Goal: Task Accomplishment & Management: Use online tool/utility

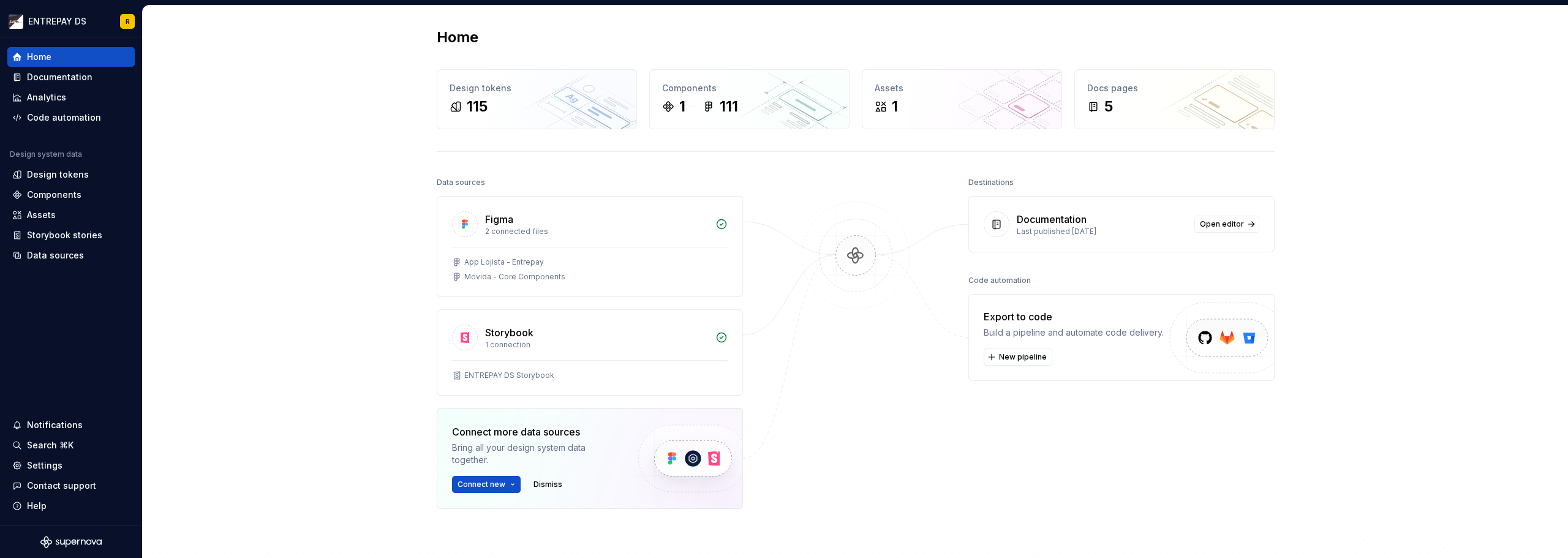
click at [1087, 469] on div "Destinations Documentation Last published [DATE] Open editor Code automation Ex…" at bounding box center [1121, 372] width 306 height 396
click at [85, 75] on div "Documentation" at bounding box center [59, 77] width 65 height 12
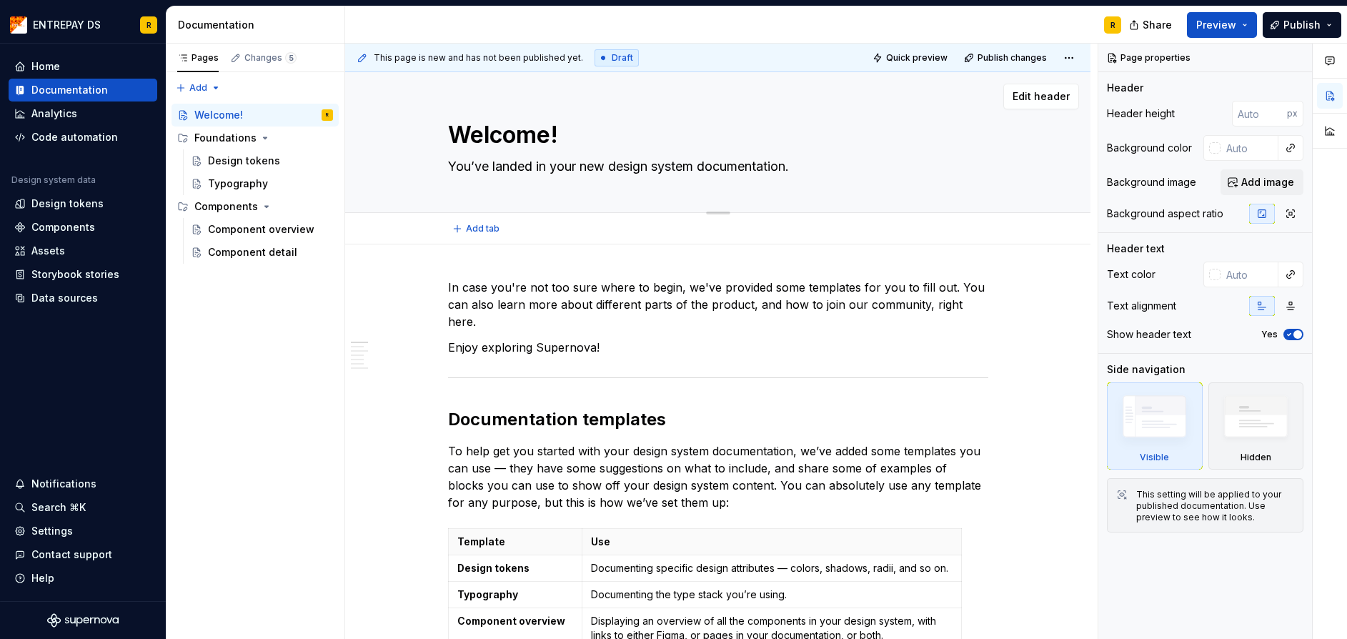
click at [918, 144] on textarea "Welcome!" at bounding box center [715, 135] width 540 height 34
click at [262, 158] on div "Design tokens" at bounding box center [244, 161] width 72 height 14
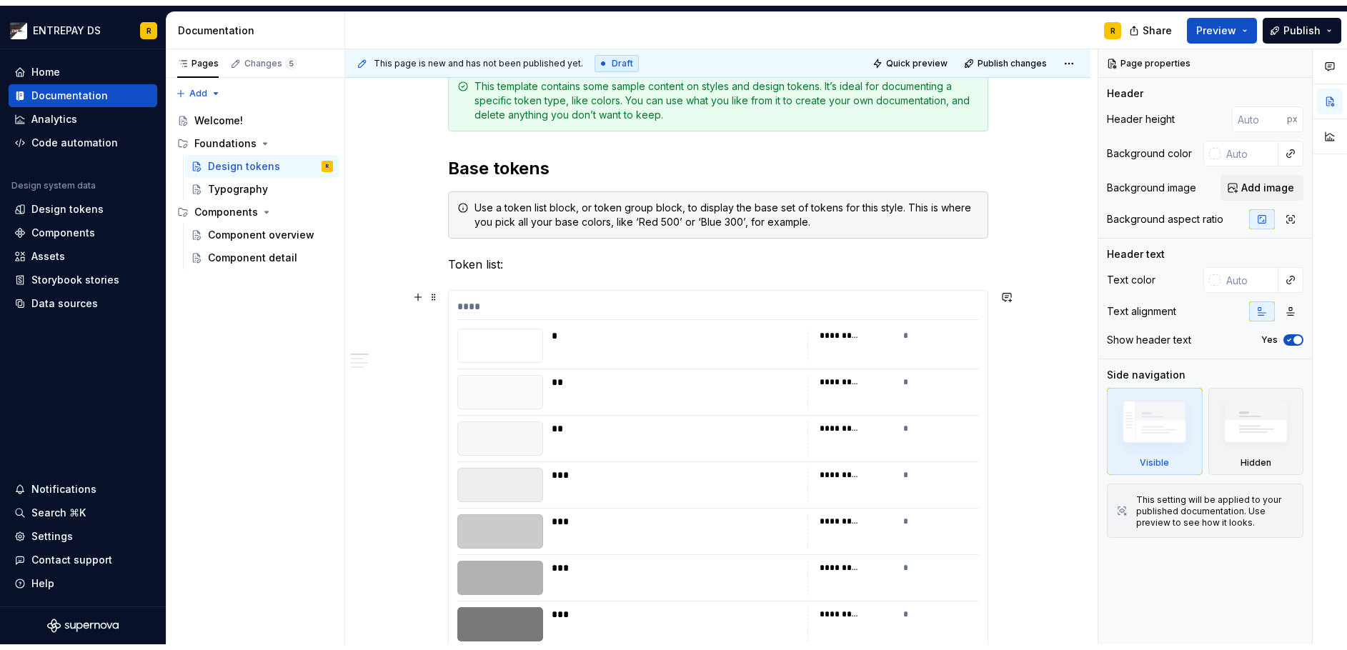
scroll to position [286, 0]
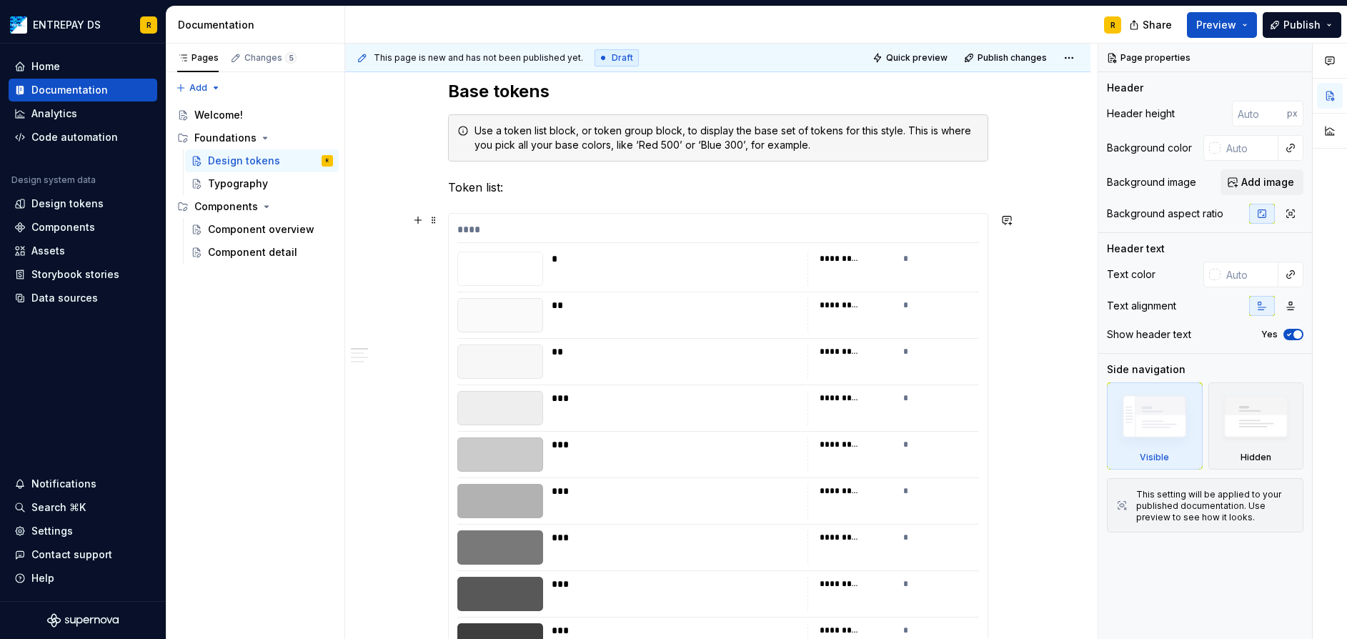
drag, startPoint x: 869, startPoint y: 215, endPoint x: 774, endPoint y: 149, distance: 115.6
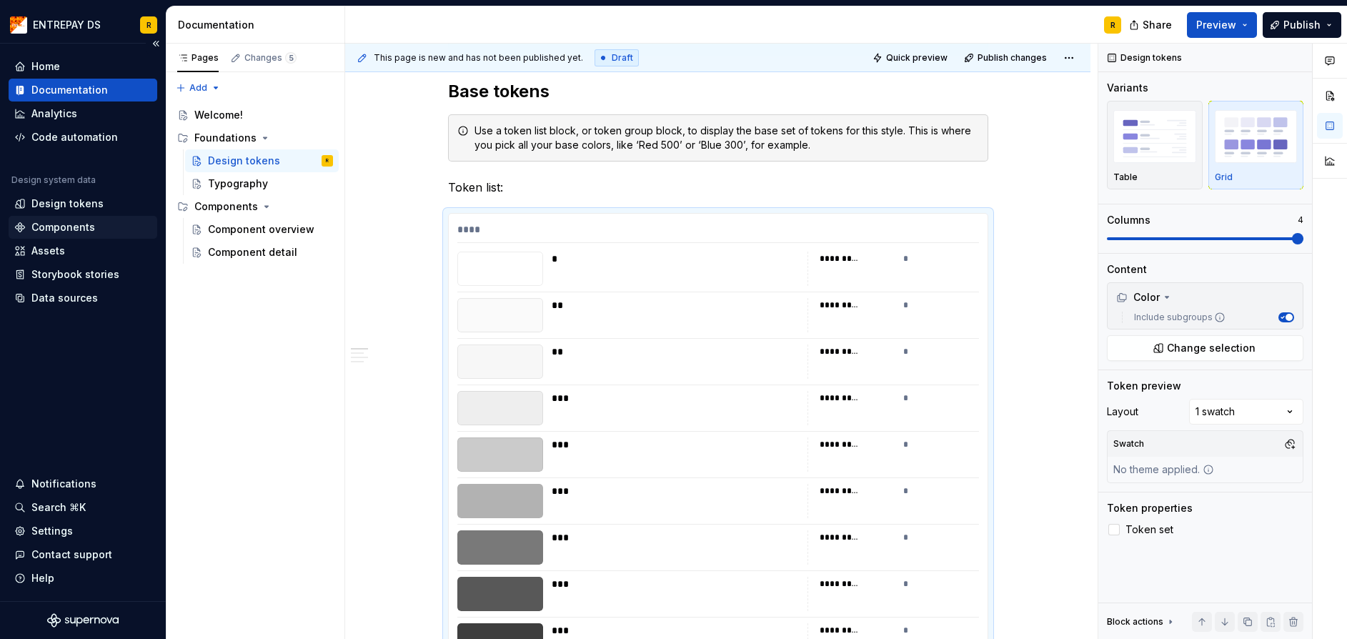
click at [94, 220] on div "Components" at bounding box center [82, 227] width 137 height 14
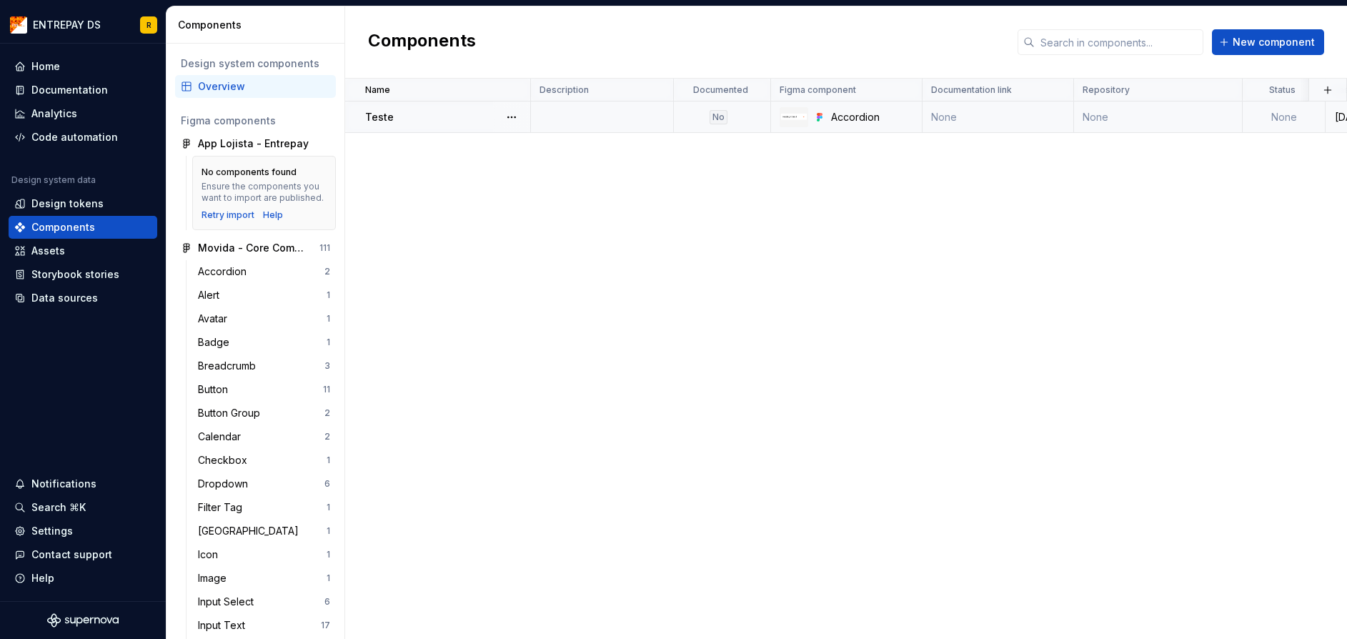
click at [425, 118] on div "Teste" at bounding box center [447, 117] width 164 height 14
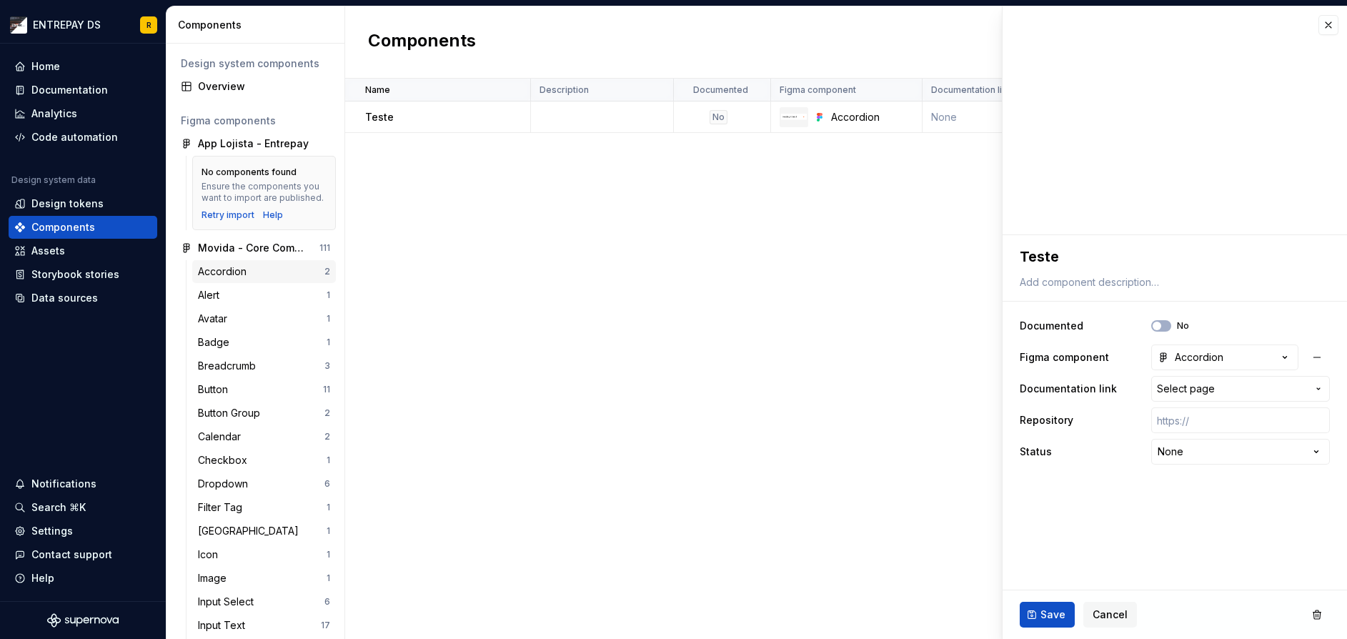
click at [209, 279] on div "Accordion" at bounding box center [225, 271] width 54 height 14
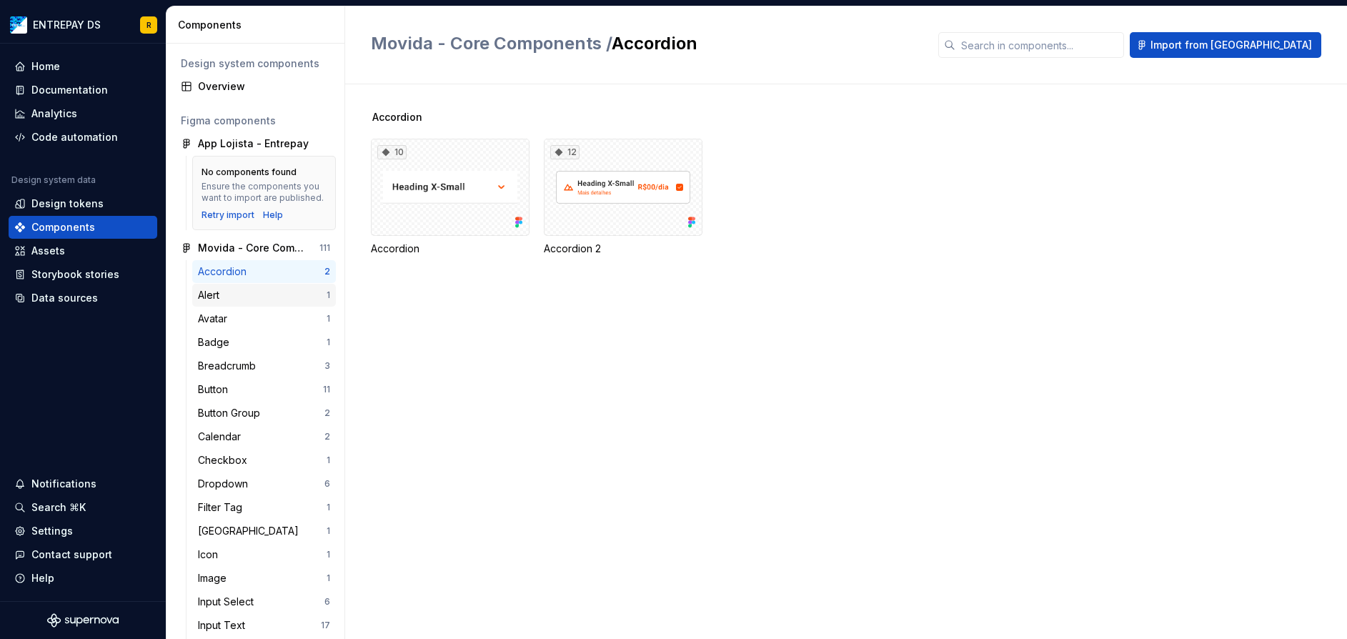
click at [247, 302] on div "Alert" at bounding box center [262, 295] width 129 height 14
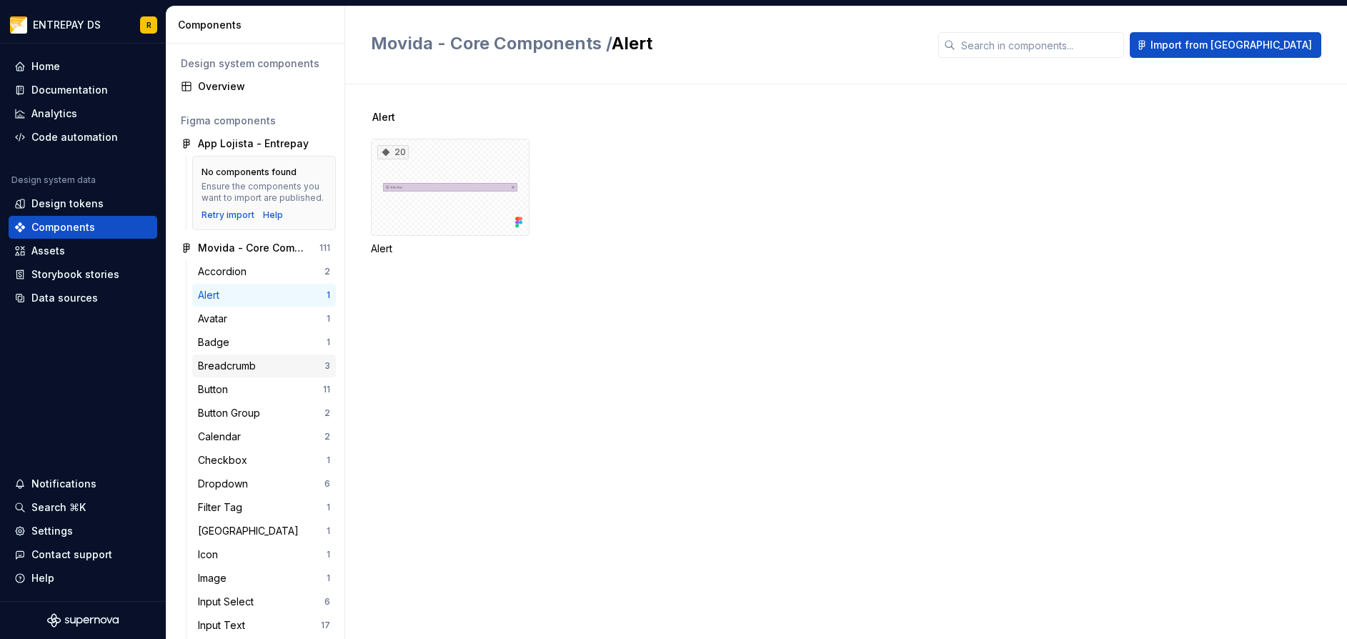
click at [247, 377] on div "Breadcrumb 3" at bounding box center [264, 365] width 144 height 23
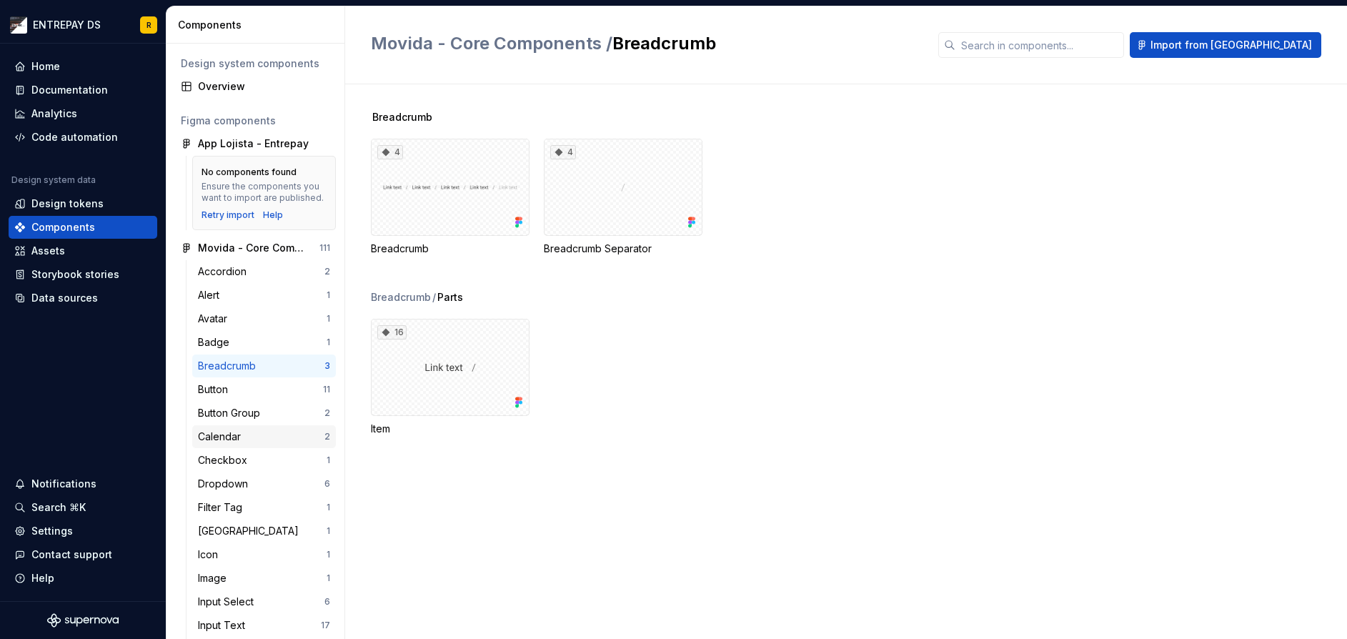
click at [255, 444] on div "Calendar" at bounding box center [261, 437] width 126 height 14
click at [243, 491] on div "Dropdown" at bounding box center [226, 484] width 56 height 14
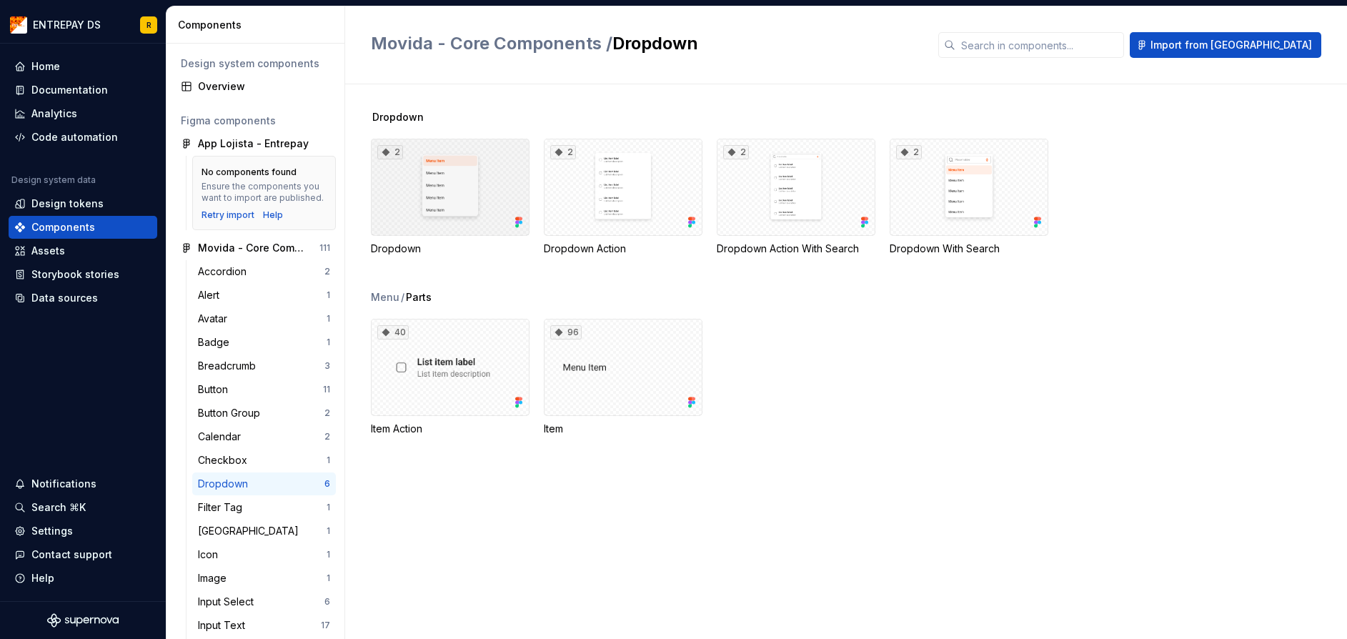
click at [445, 193] on div "2" at bounding box center [450, 187] width 159 height 97
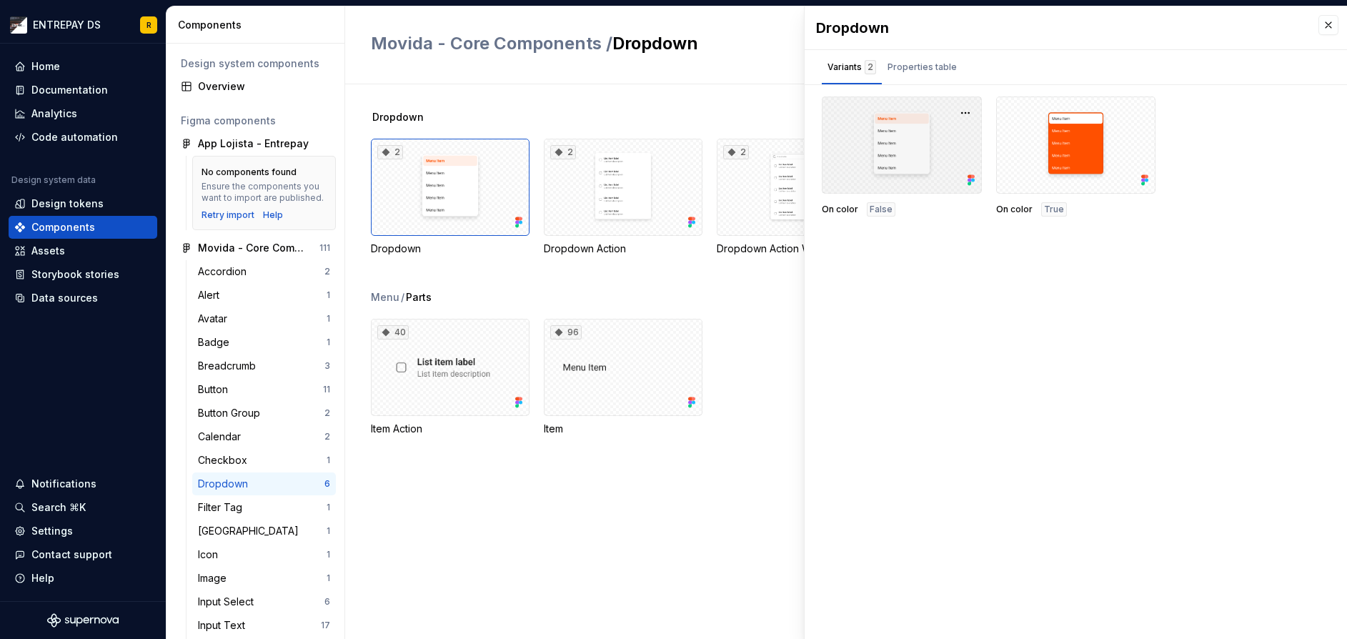
click at [900, 137] on div at bounding box center [902, 144] width 160 height 97
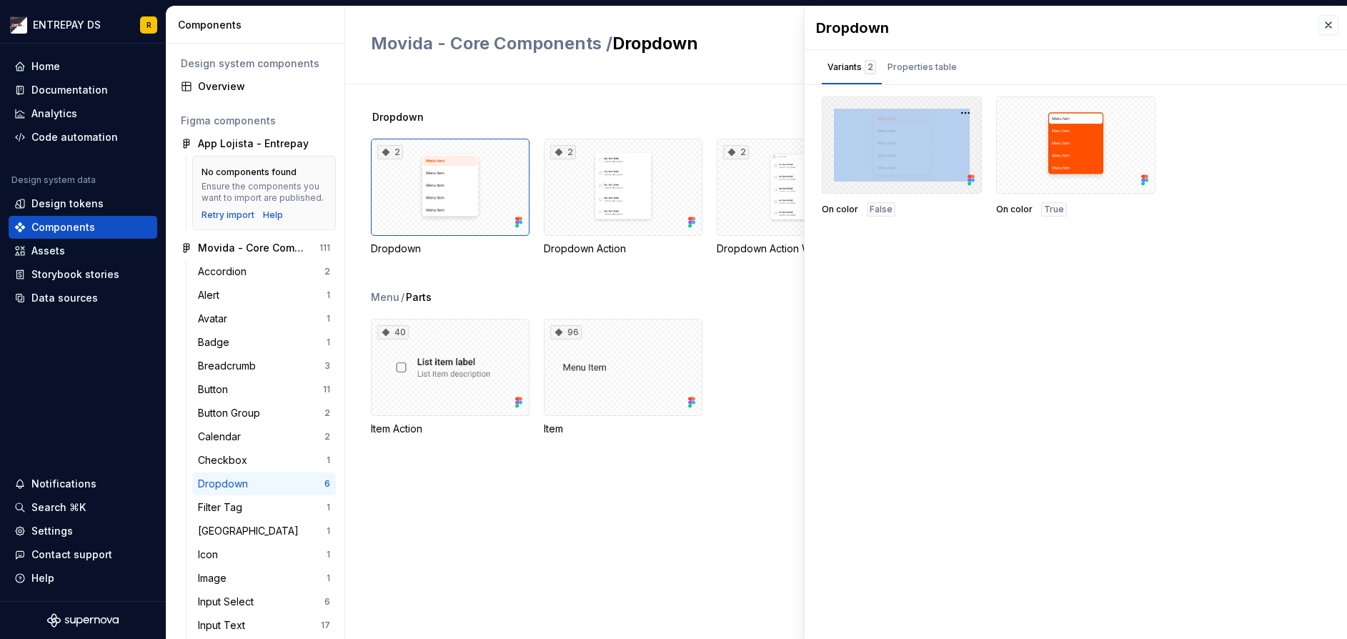
click at [900, 137] on div at bounding box center [902, 144] width 160 height 97
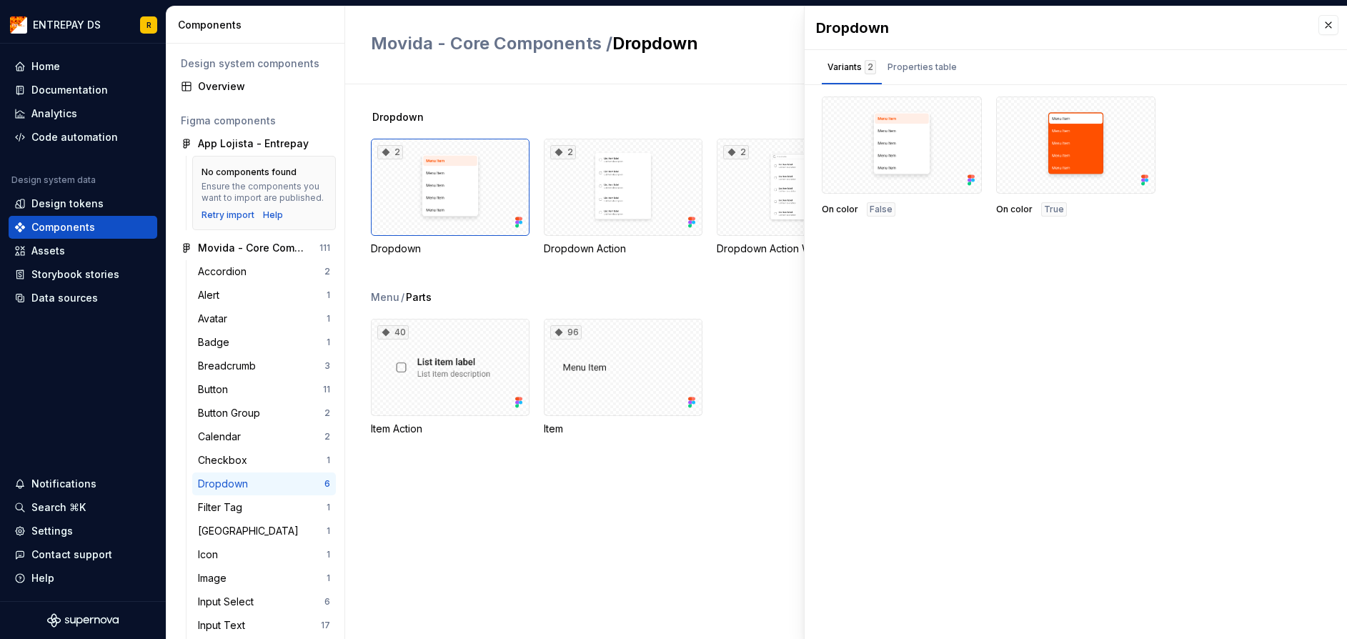
click at [1002, 329] on div "Dropdown Variants 2 Properties table On color False On color True Property Valu…" at bounding box center [1076, 322] width 542 height 632
click at [928, 357] on div "Dropdown Variants 2 Properties table On color False On color True Property Valu…" at bounding box center [1076, 322] width 542 height 632
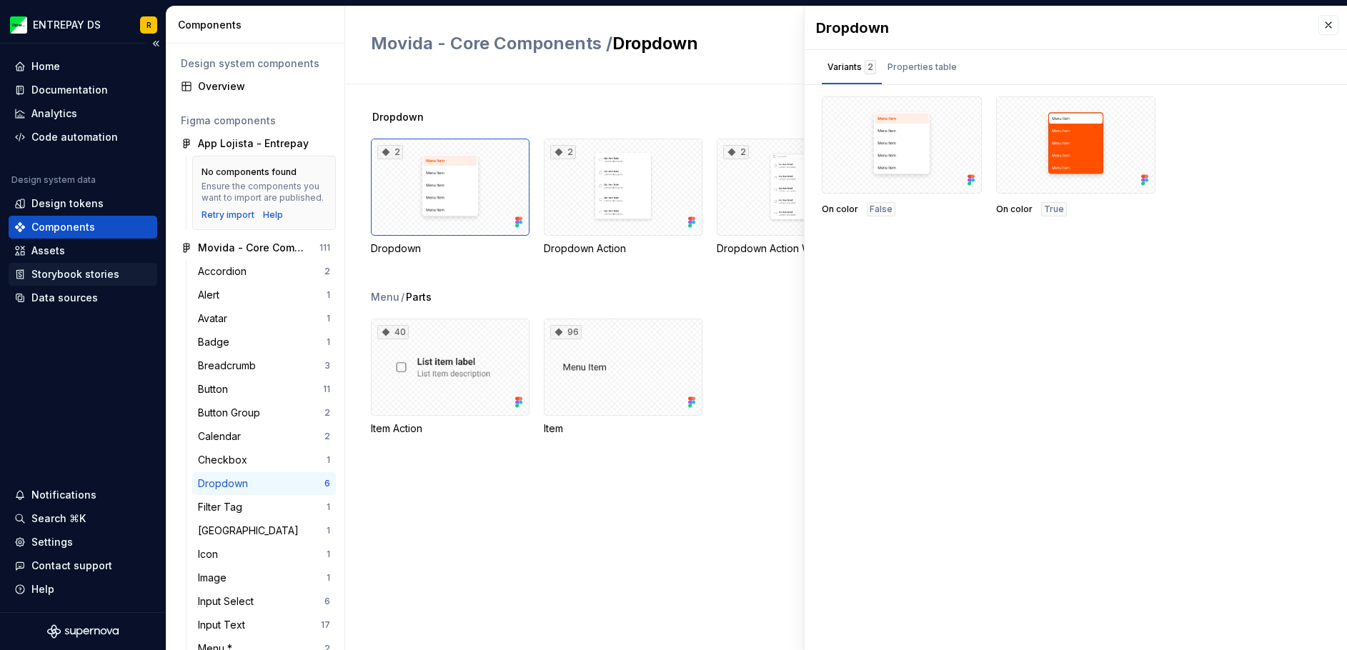
click at [64, 269] on div "Storybook stories" at bounding box center [75, 274] width 88 height 14
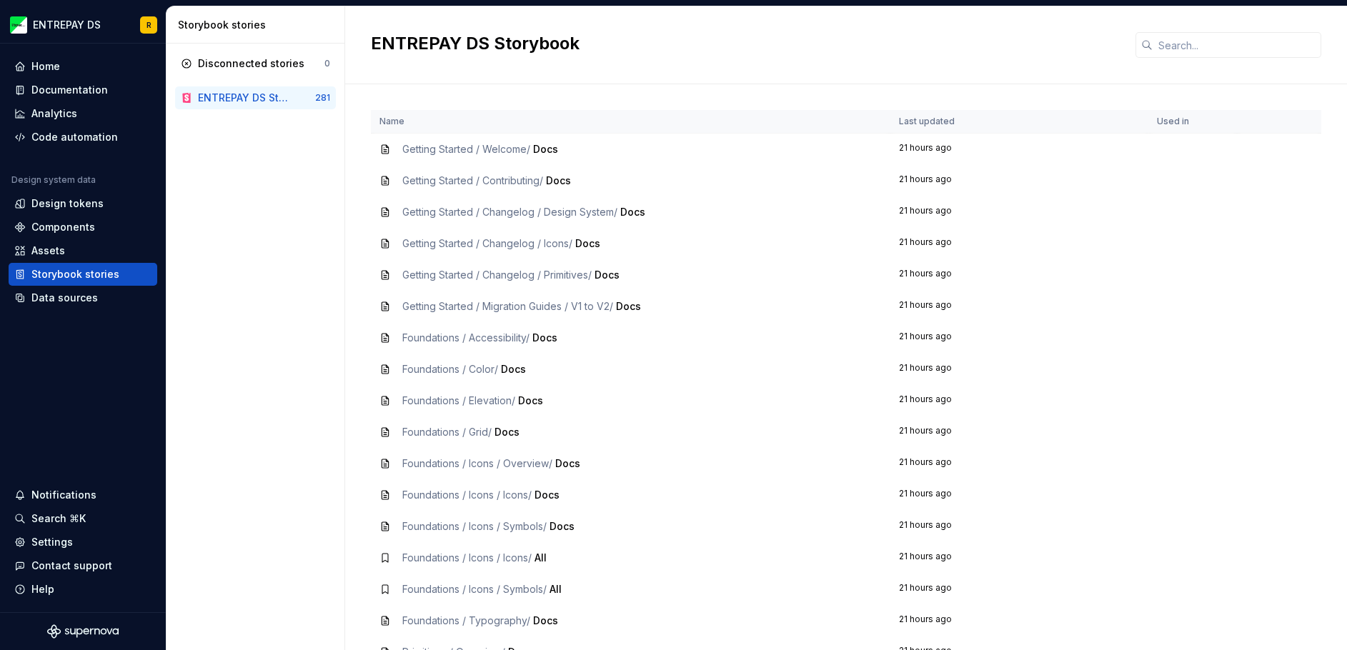
drag, startPoint x: 1054, startPoint y: 176, endPoint x: 1009, endPoint y: 161, distance: 47.5
click at [1054, 176] on td "21 hours ago" at bounding box center [1019, 180] width 259 height 31
click at [484, 137] on td "Getting Started / Welcome / Docs" at bounding box center [631, 150] width 520 height 32
click at [474, 149] on span "Getting Started / Welcome /" at bounding box center [466, 149] width 128 height 12
click at [279, 100] on div "ENTREPAY DS Storybook" at bounding box center [245, 98] width 94 height 14
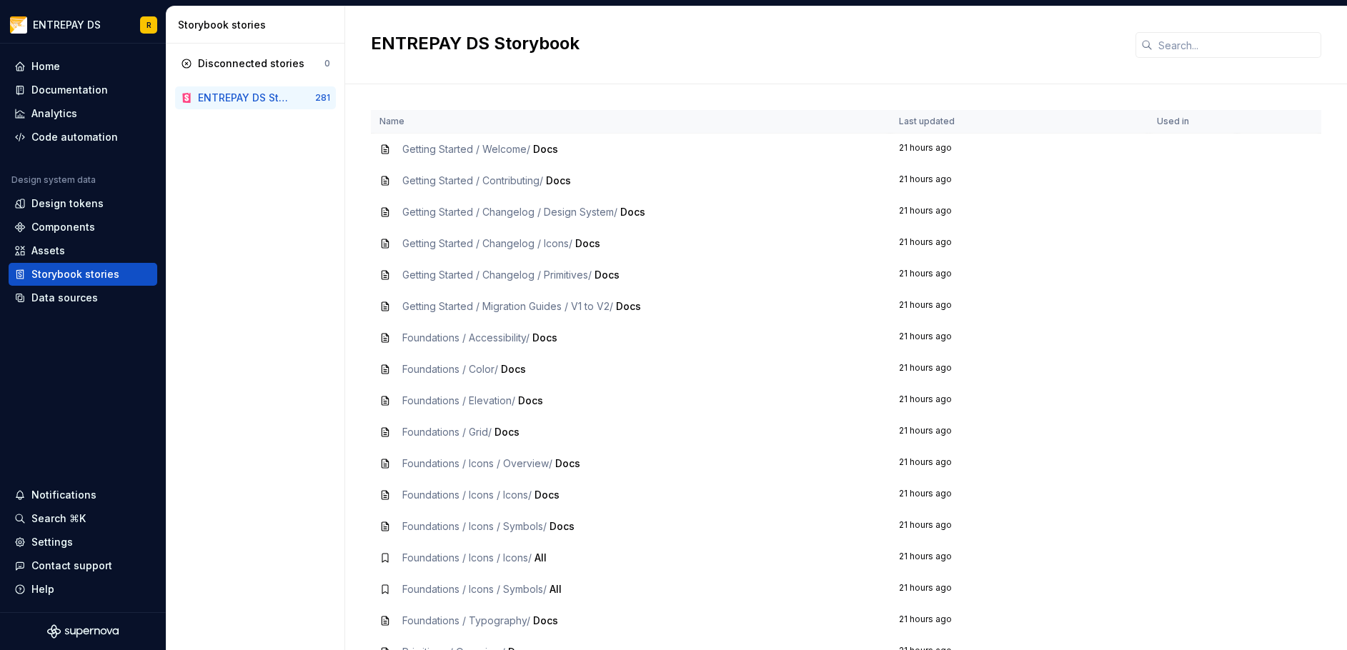
click at [413, 183] on span "Getting Started / Contributing /" at bounding box center [472, 180] width 141 height 12
click at [68, 294] on div "Data sources" at bounding box center [64, 298] width 66 height 14
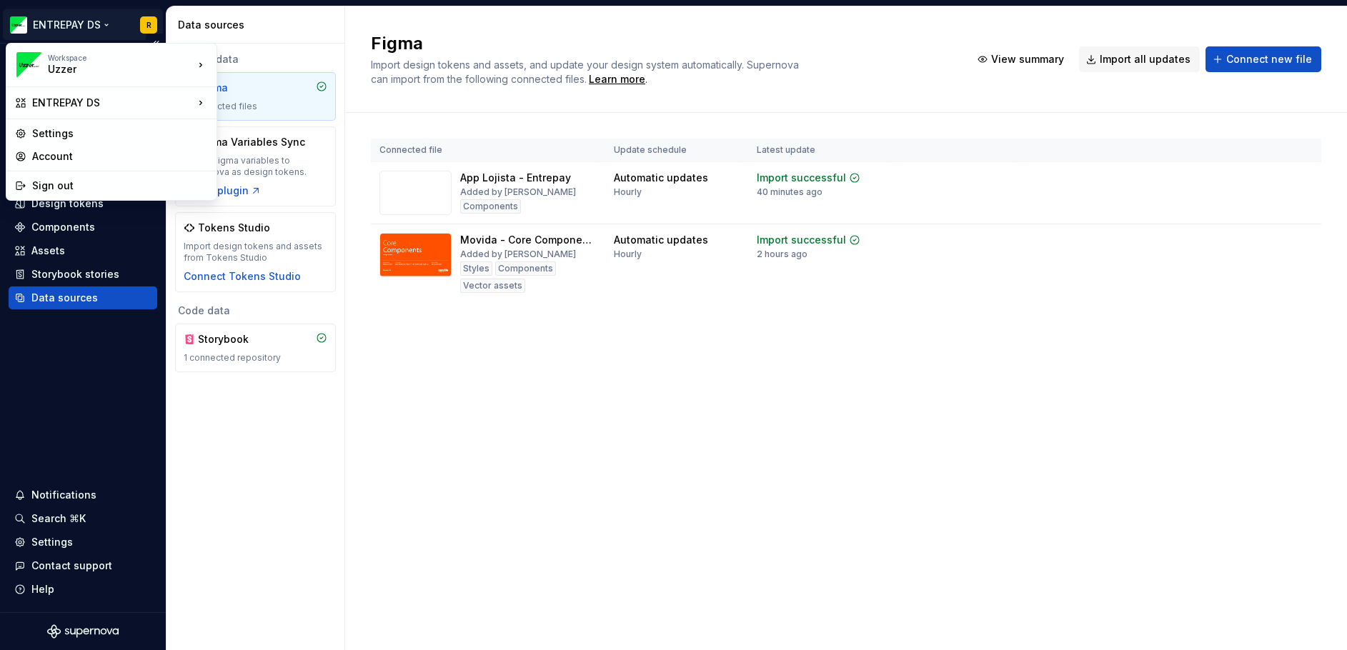
click at [60, 24] on html "ENTREPAY DS R Home Documentation Analytics Code automation Design system data D…" at bounding box center [673, 325] width 1347 height 650
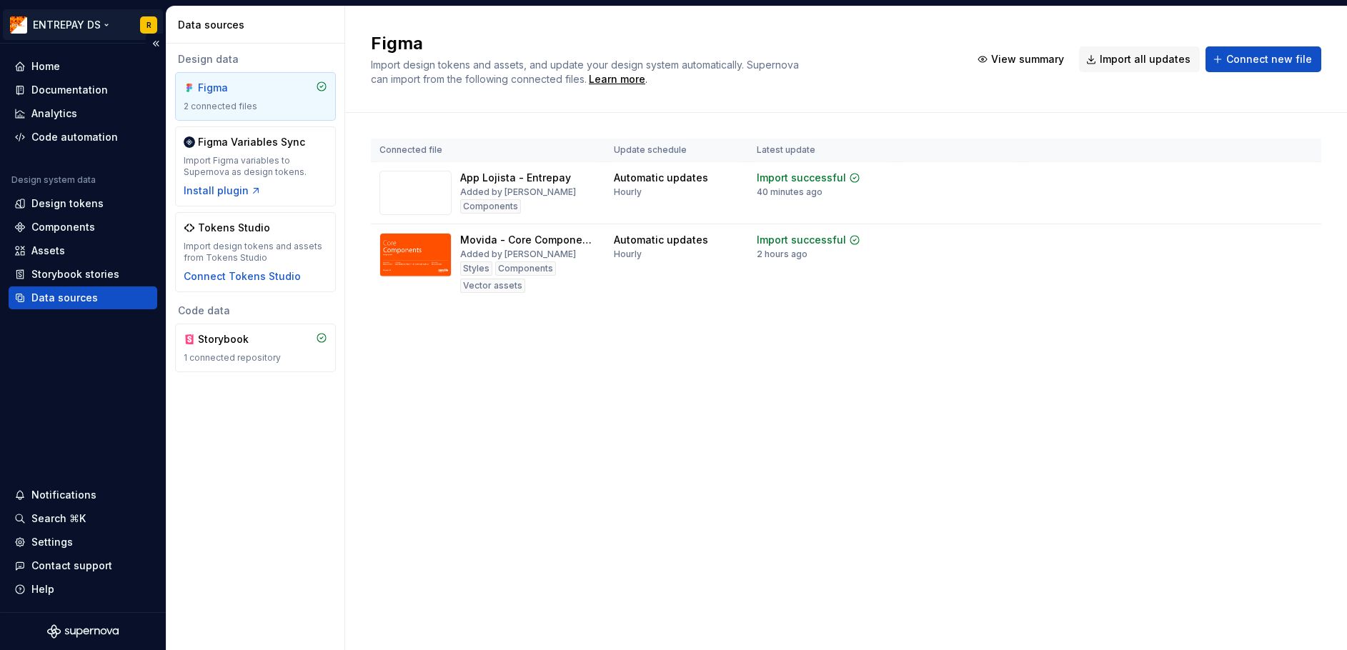
click at [60, 24] on html "ENTREPAY DS R Home Documentation Analytics Code automation Design system data D…" at bounding box center [673, 325] width 1347 height 650
click at [64, 69] on div "Home" at bounding box center [82, 66] width 137 height 14
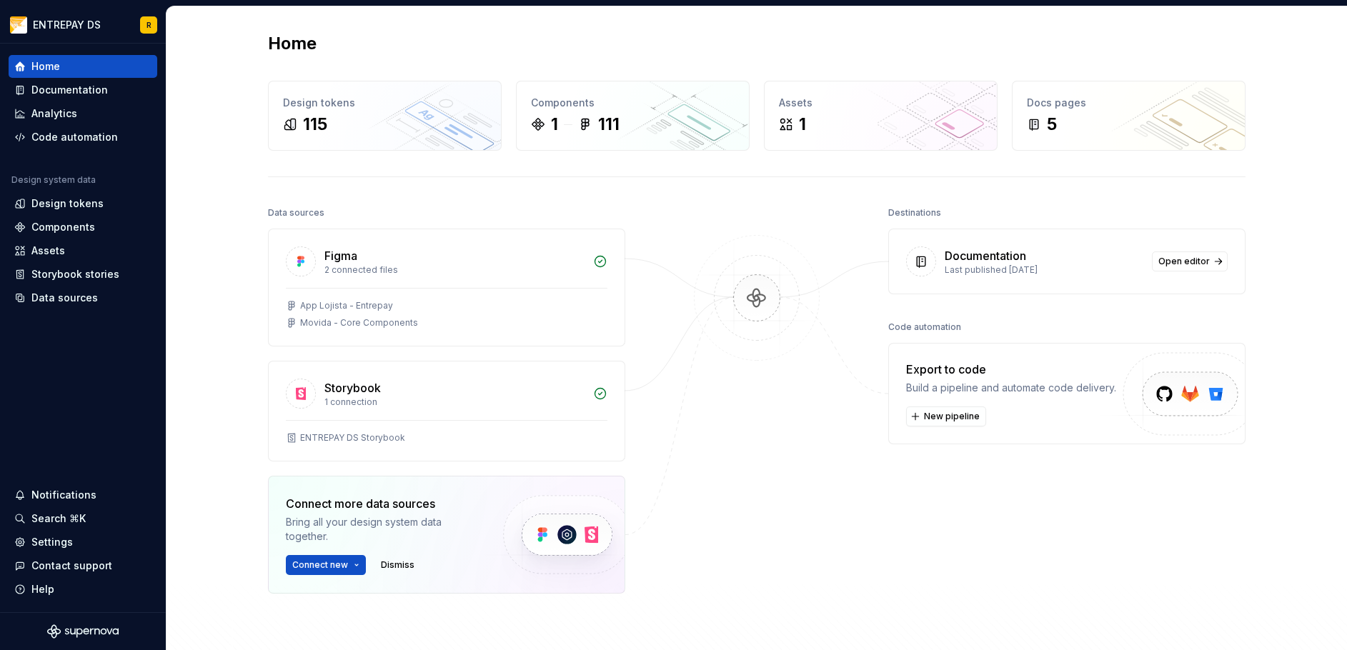
click at [925, 374] on div "Export to code" at bounding box center [1011, 369] width 210 height 17
click at [935, 426] on button "New pipeline" at bounding box center [946, 417] width 80 height 20
click at [950, 416] on span "New pipeline" at bounding box center [952, 416] width 56 height 11
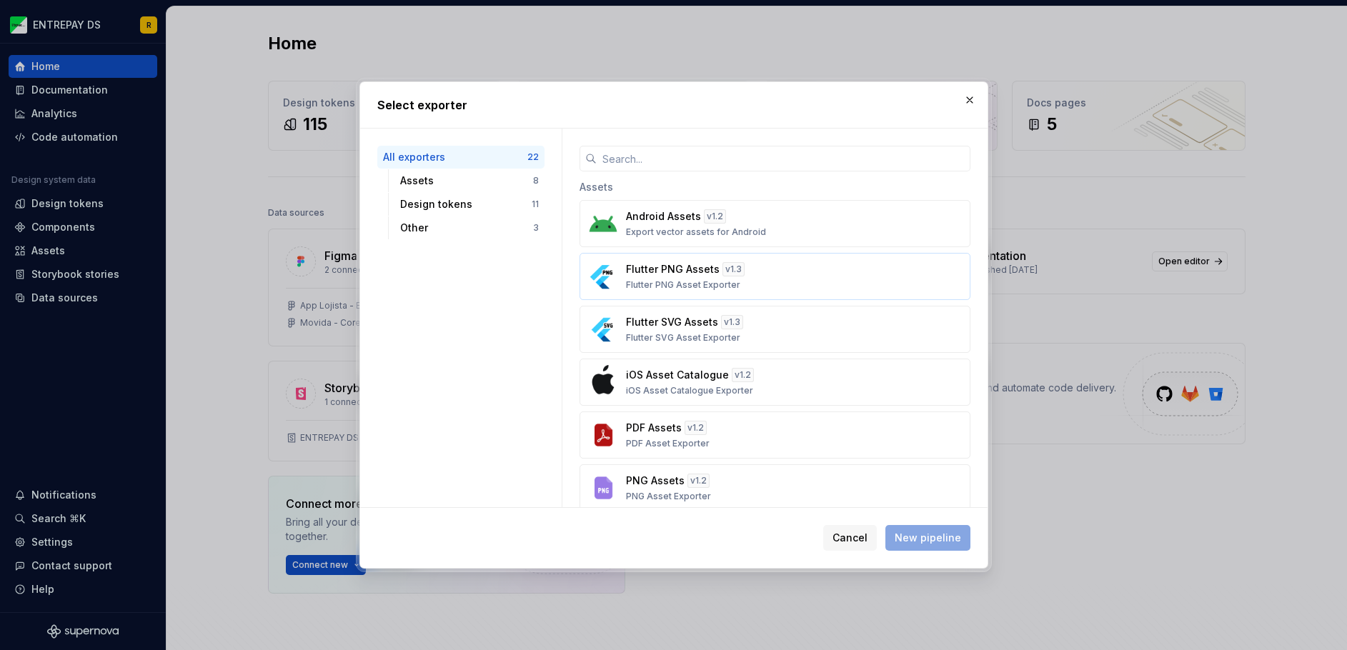
click at [798, 269] on div "Flutter PNG Assets v 1.3 Flutter PNG Asset Exporter" at bounding box center [770, 276] width 289 height 29
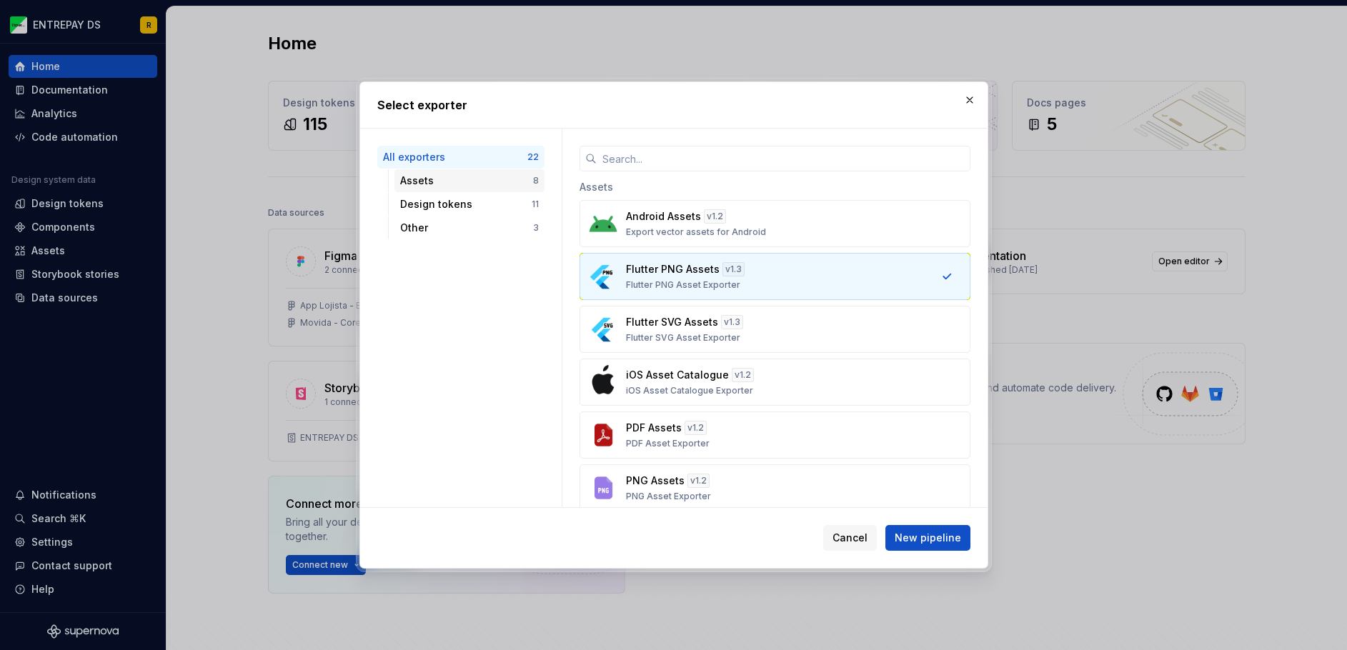
click at [468, 179] on div "Assets" at bounding box center [466, 181] width 133 height 14
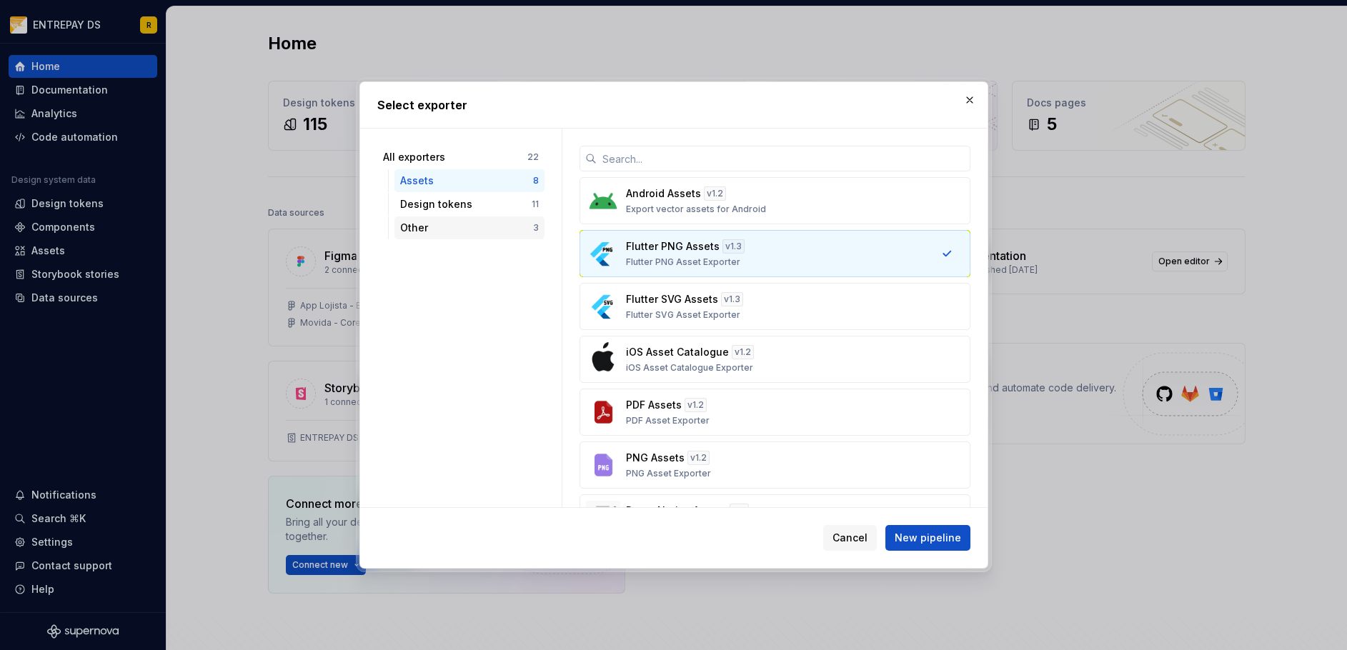
click at [459, 221] on div "Other" at bounding box center [466, 228] width 133 height 14
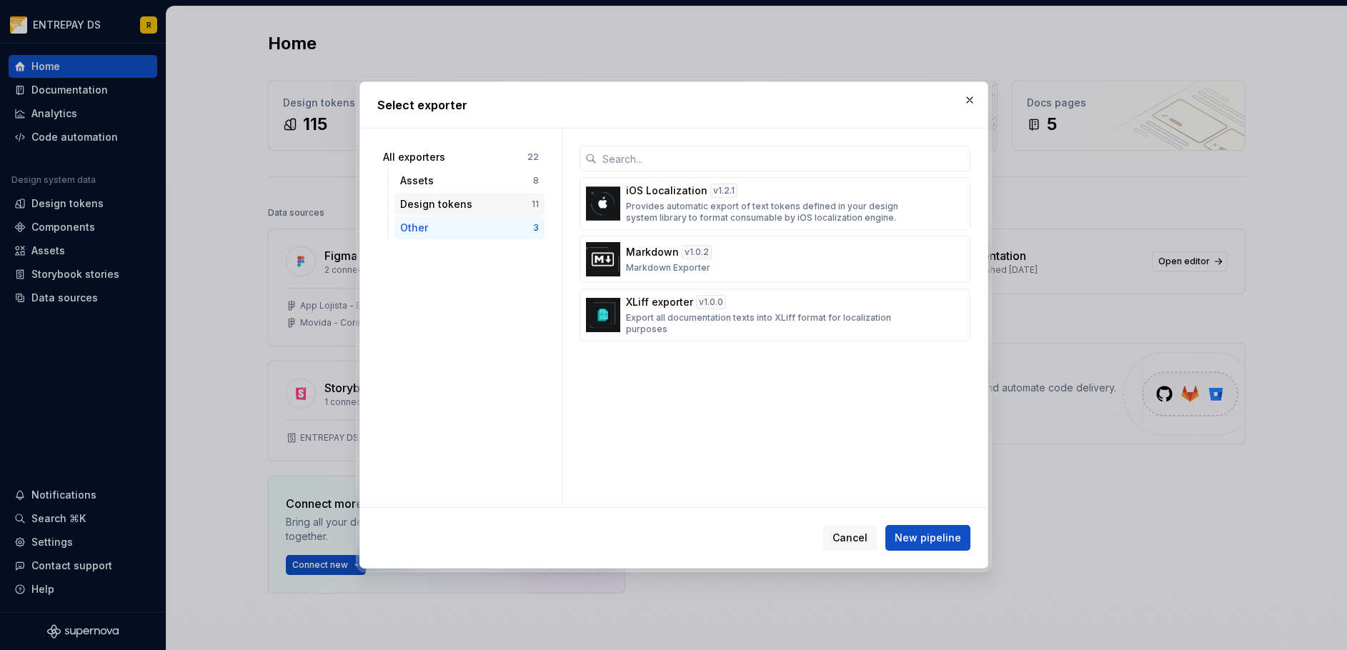
click at [465, 202] on div "Design tokens" at bounding box center [465, 204] width 131 height 14
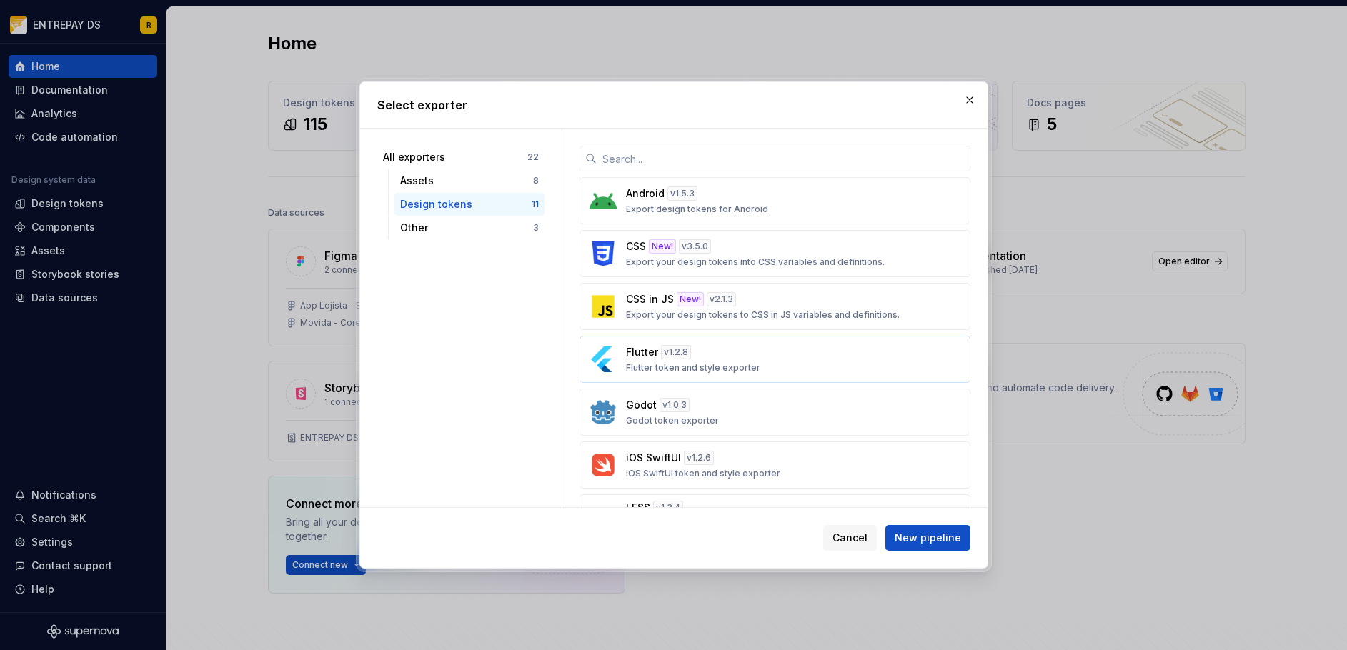
click at [745, 356] on div "Flutter v 1.2.8 Flutter token and style exporter" at bounding box center [770, 359] width 289 height 29
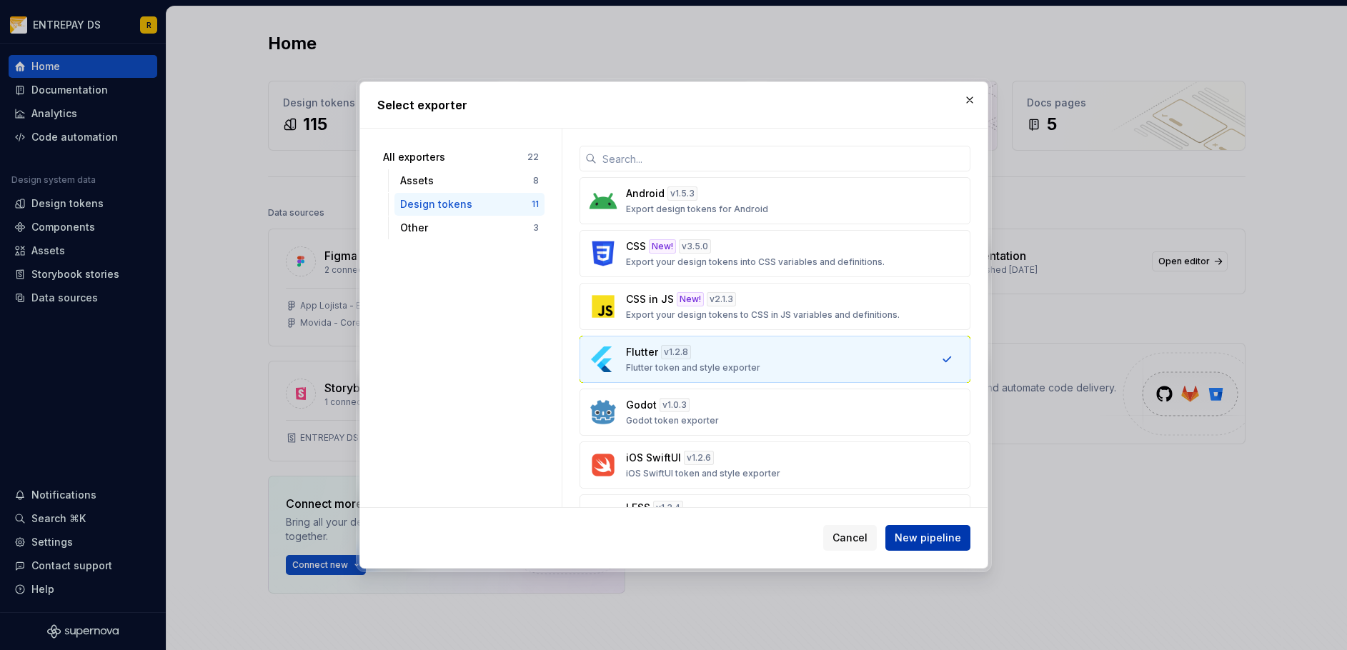
click at [948, 540] on span "New pipeline" at bounding box center [928, 538] width 66 height 14
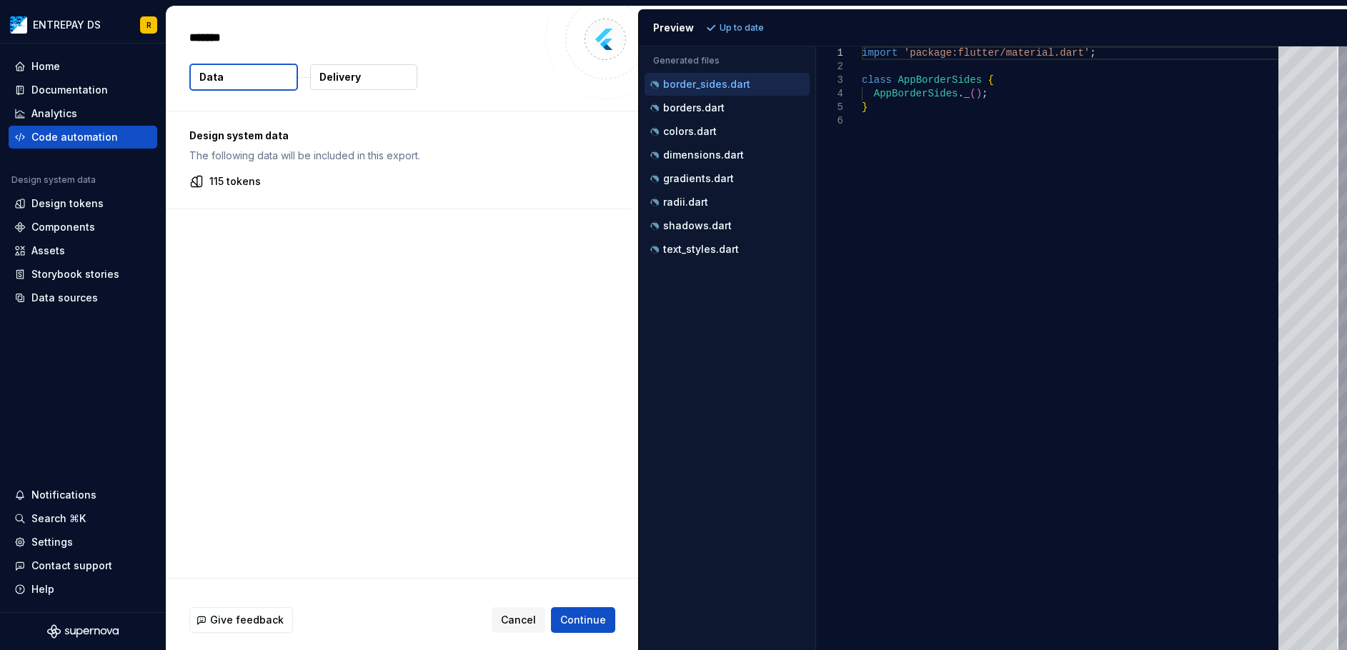
type textarea "*"
click at [733, 119] on div "borders.dart" at bounding box center [727, 107] width 165 height 23
click at [283, 186] on div "115 tokens" at bounding box center [398, 181] width 419 height 14
click at [708, 104] on p "borders.dart" at bounding box center [693, 107] width 61 height 11
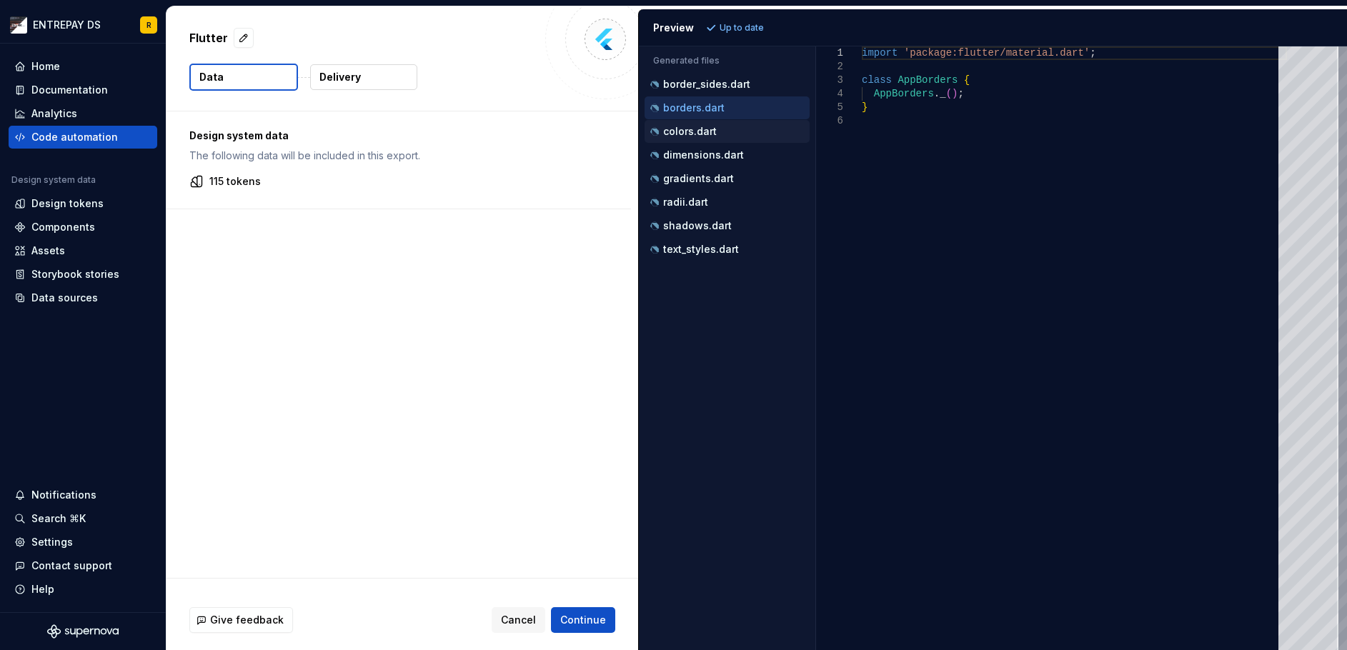
click at [698, 142] on div "colors.dart" at bounding box center [727, 131] width 165 height 23
click at [703, 137] on p "colors.dart" at bounding box center [690, 131] width 54 height 11
type textarea "**********"
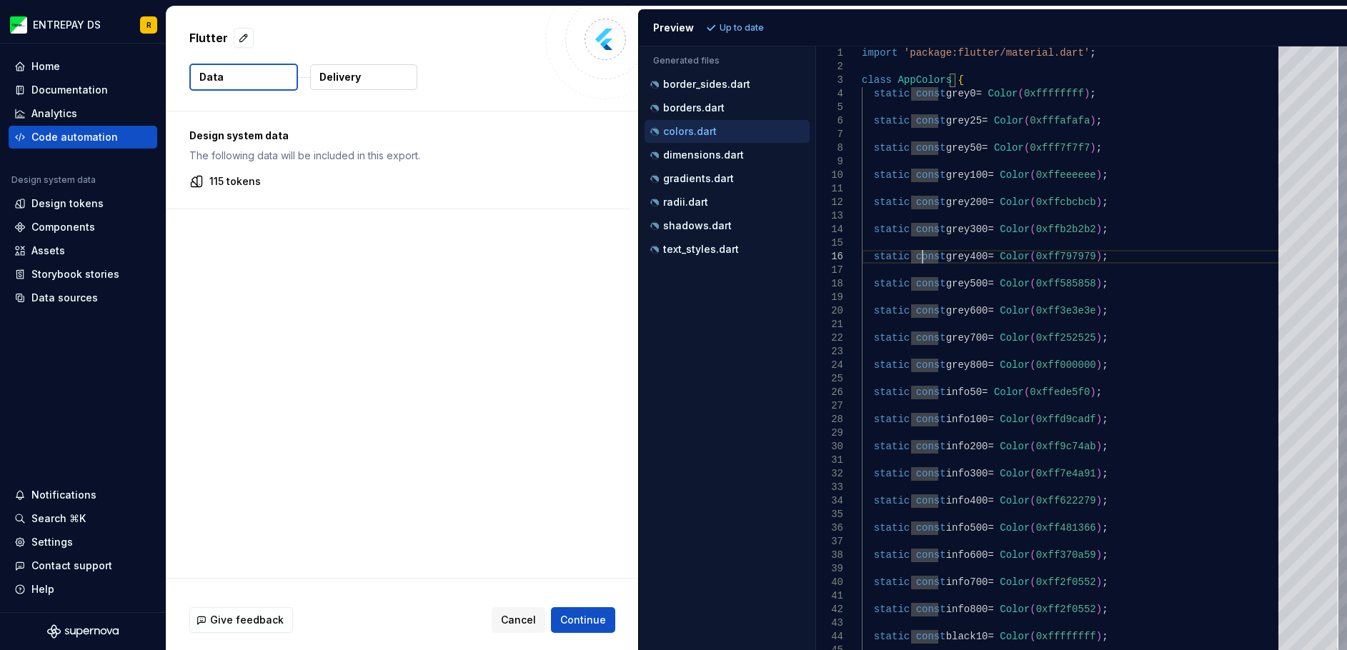
type textarea "**********"
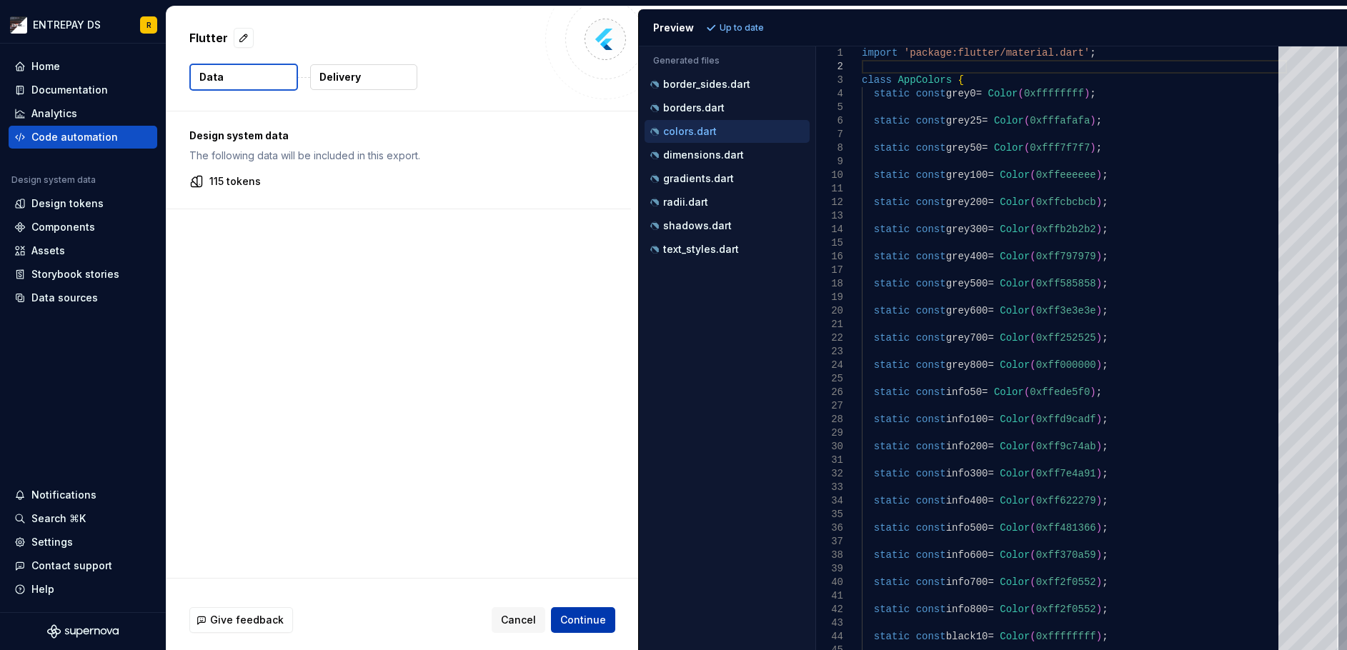
click at [591, 612] on button "Continue" at bounding box center [583, 620] width 64 height 26
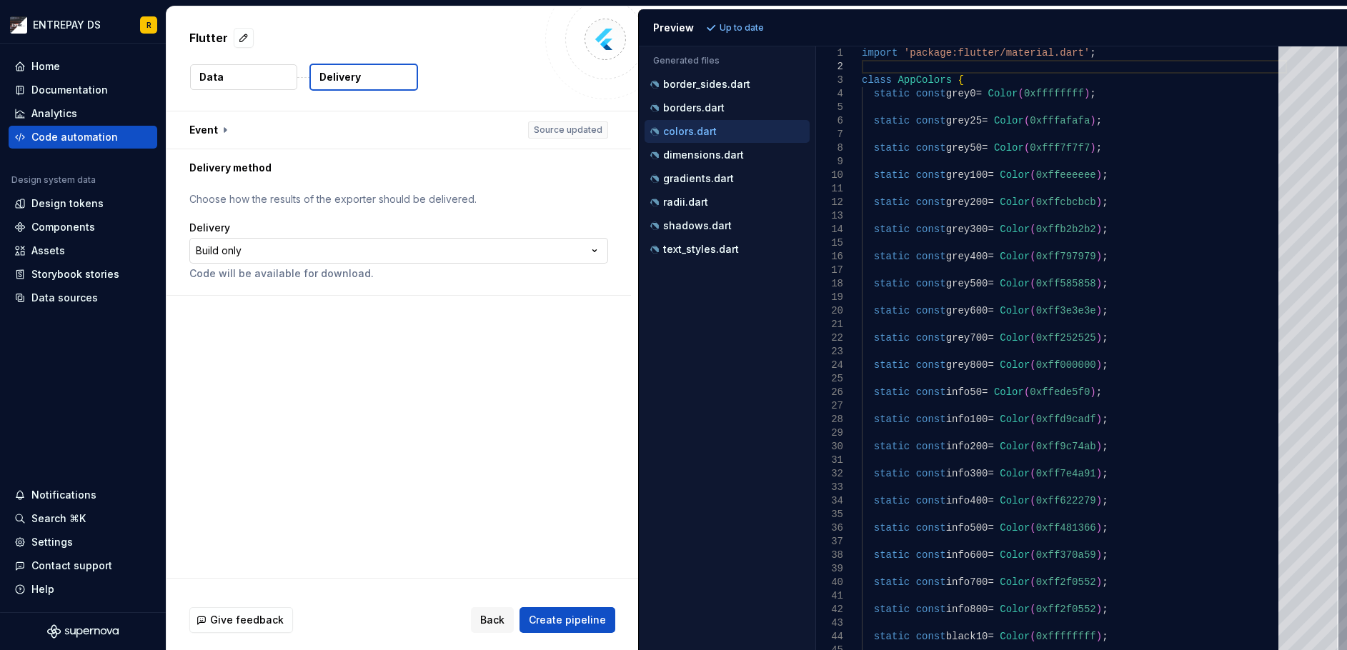
click at [354, 251] on html "**********" at bounding box center [673, 325] width 1347 height 650
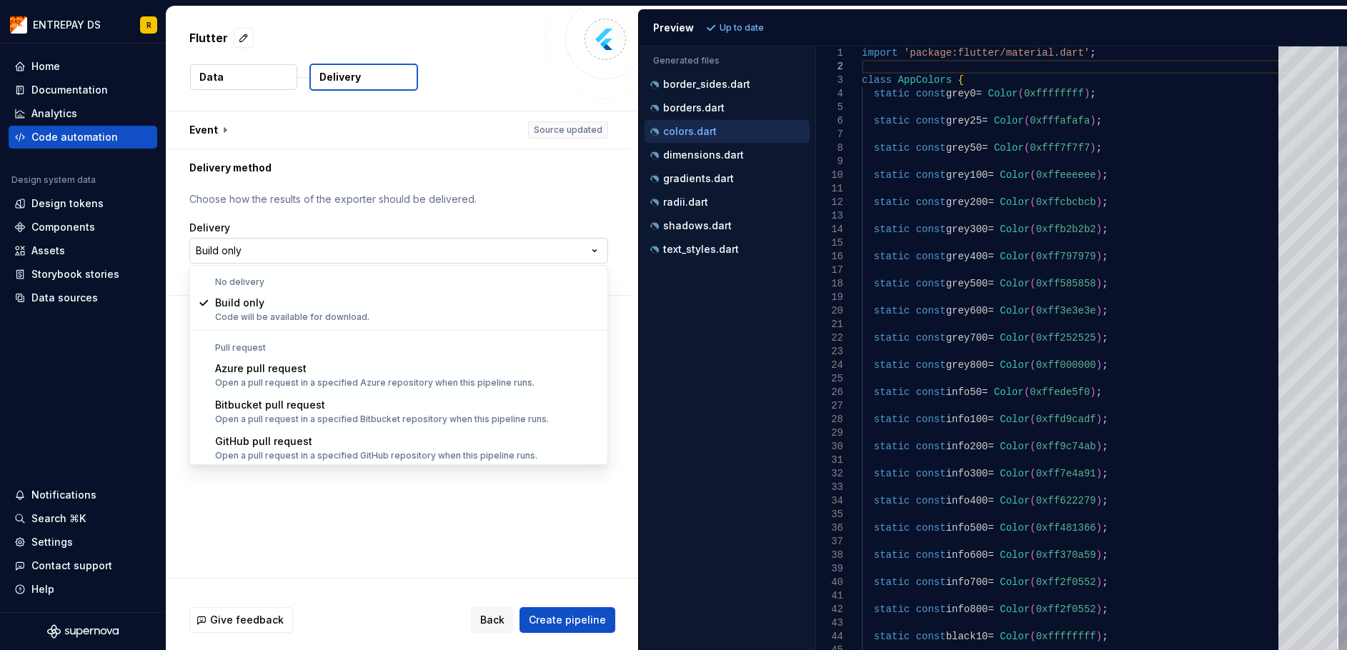
click at [364, 259] on html "**********" at bounding box center [673, 325] width 1347 height 650
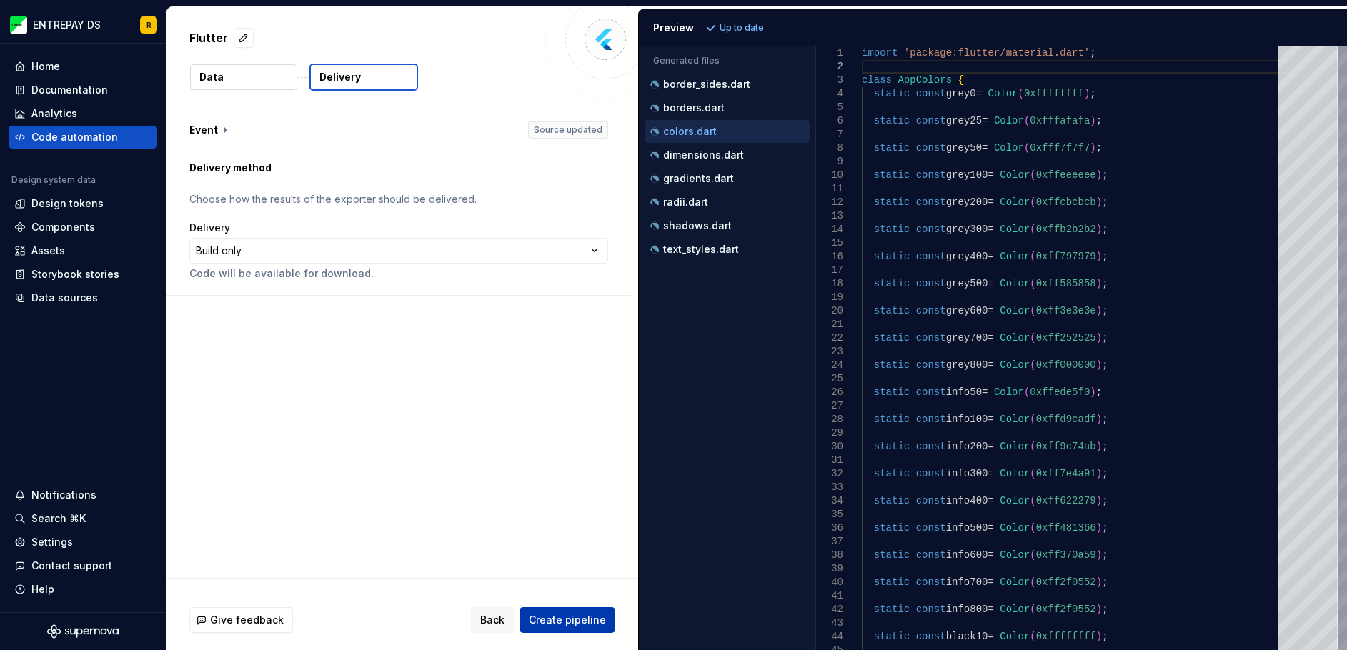
click at [582, 622] on span "Create pipeline" at bounding box center [567, 620] width 77 height 14
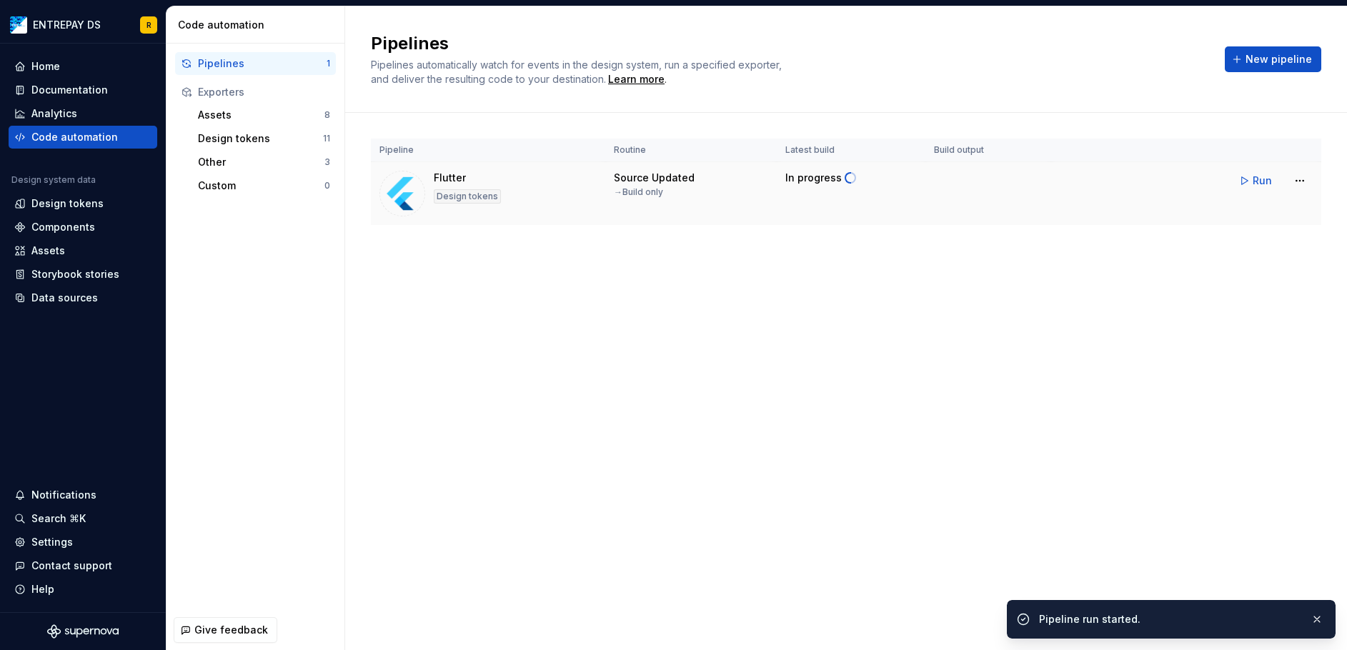
click at [541, 182] on div "Flutter Design tokens" at bounding box center [487, 194] width 217 height 46
click at [968, 182] on span "Download code" at bounding box center [994, 184] width 79 height 14
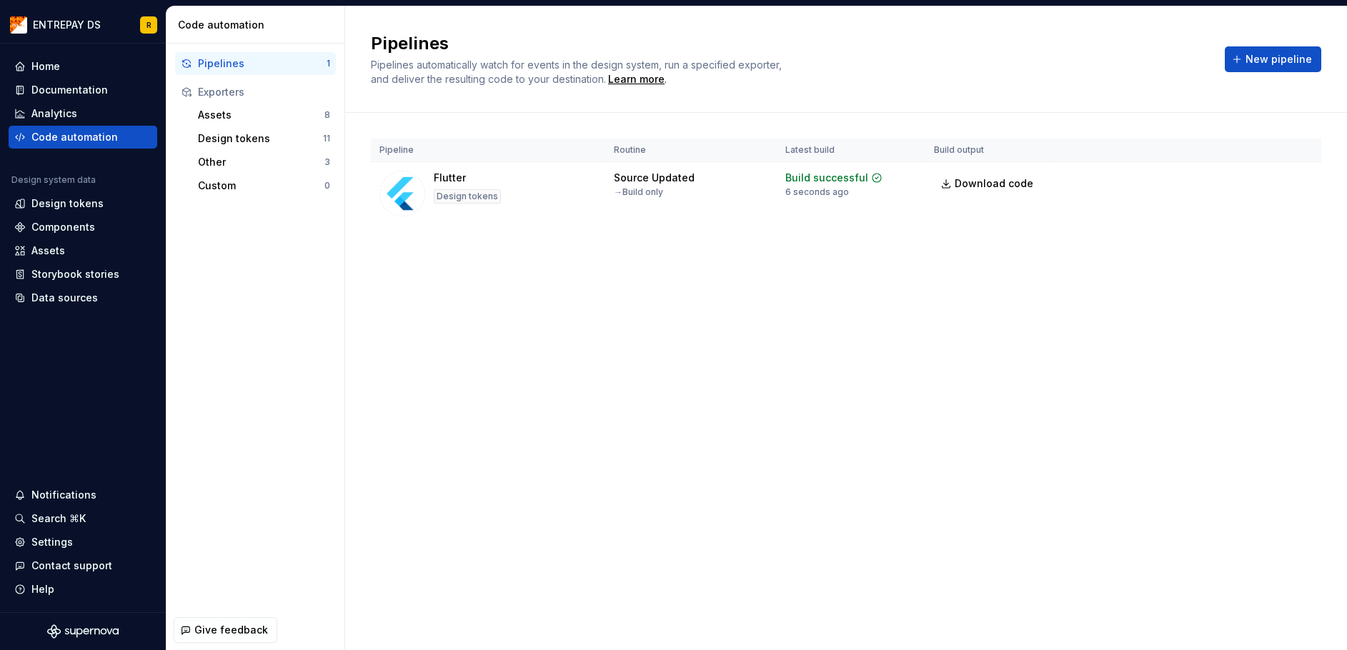
click at [1150, 397] on div "Pipelines Pipelines automatically watch for events in the design system, run a …" at bounding box center [846, 328] width 1002 height 644
drag, startPoint x: 978, startPoint y: 472, endPoint x: 807, endPoint y: 259, distance: 273.5
click at [976, 467] on div "Pipelines Pipelines automatically watch for events in the design system, run a …" at bounding box center [846, 328] width 1002 height 644
click at [68, 249] on div "Assets" at bounding box center [82, 251] width 137 height 14
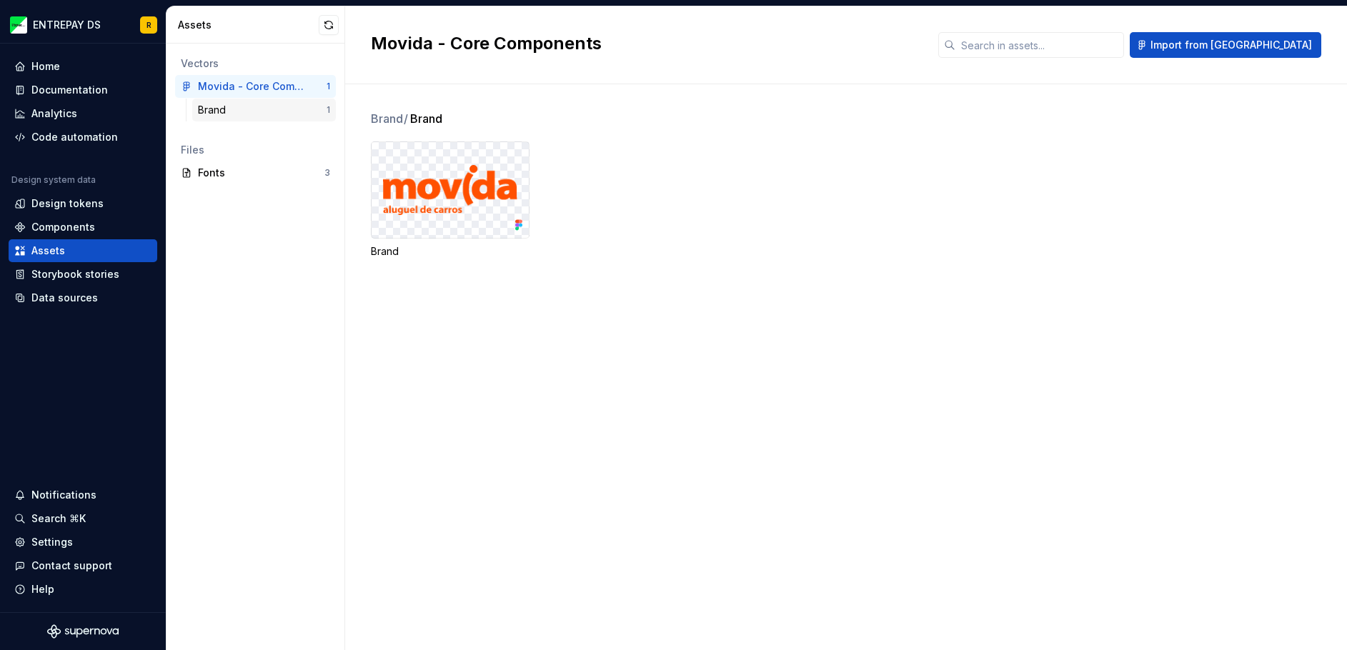
click at [244, 109] on div "Brand" at bounding box center [262, 110] width 129 height 14
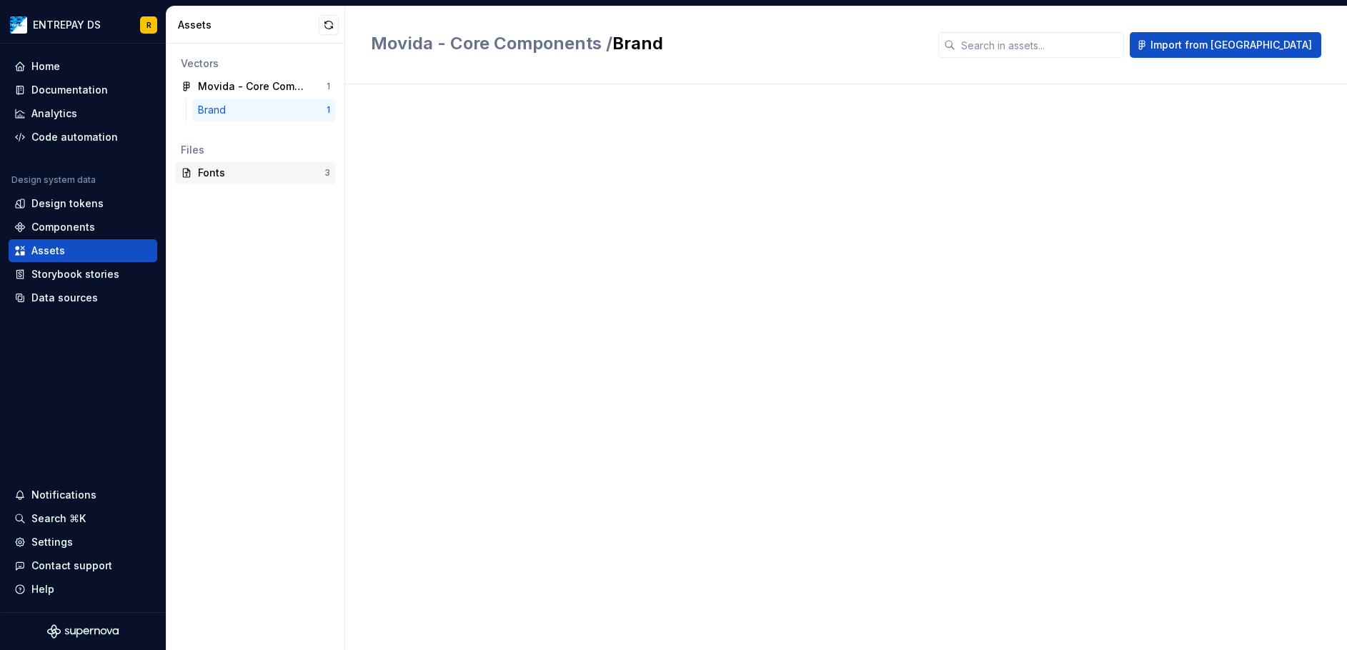
click at [225, 174] on div "Fonts" at bounding box center [261, 173] width 126 height 14
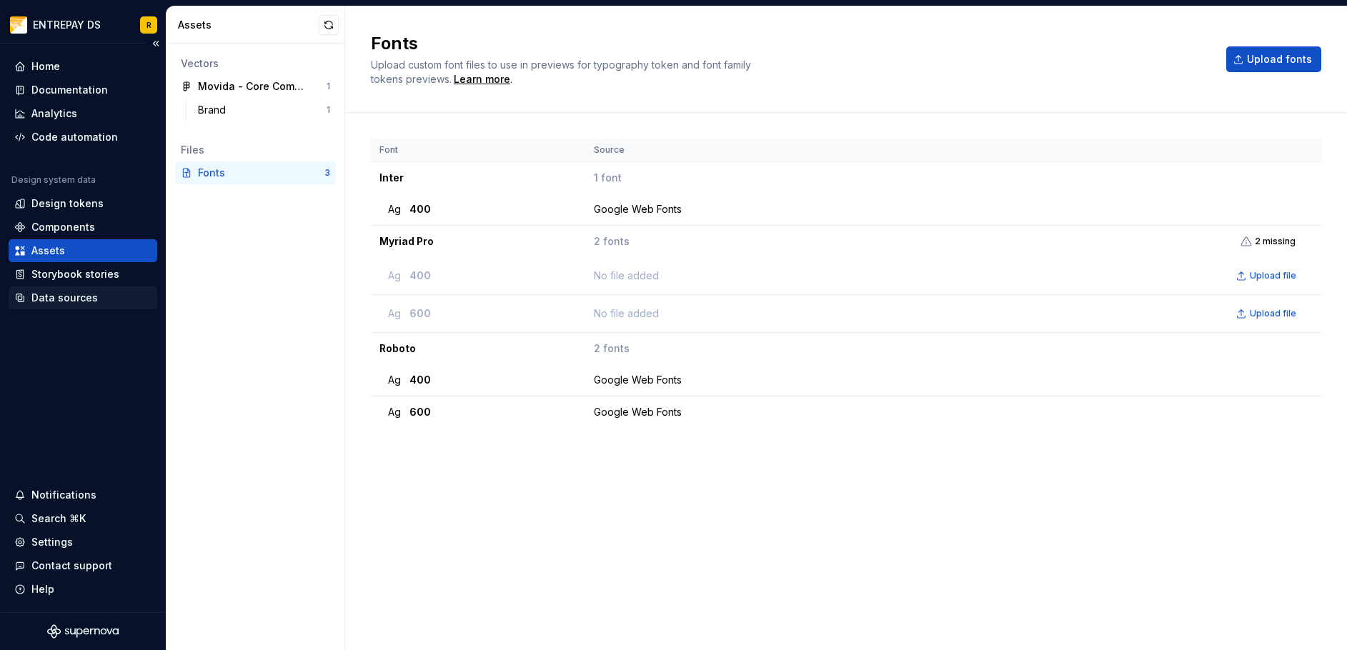
click at [70, 291] on div "Data sources" at bounding box center [64, 298] width 66 height 14
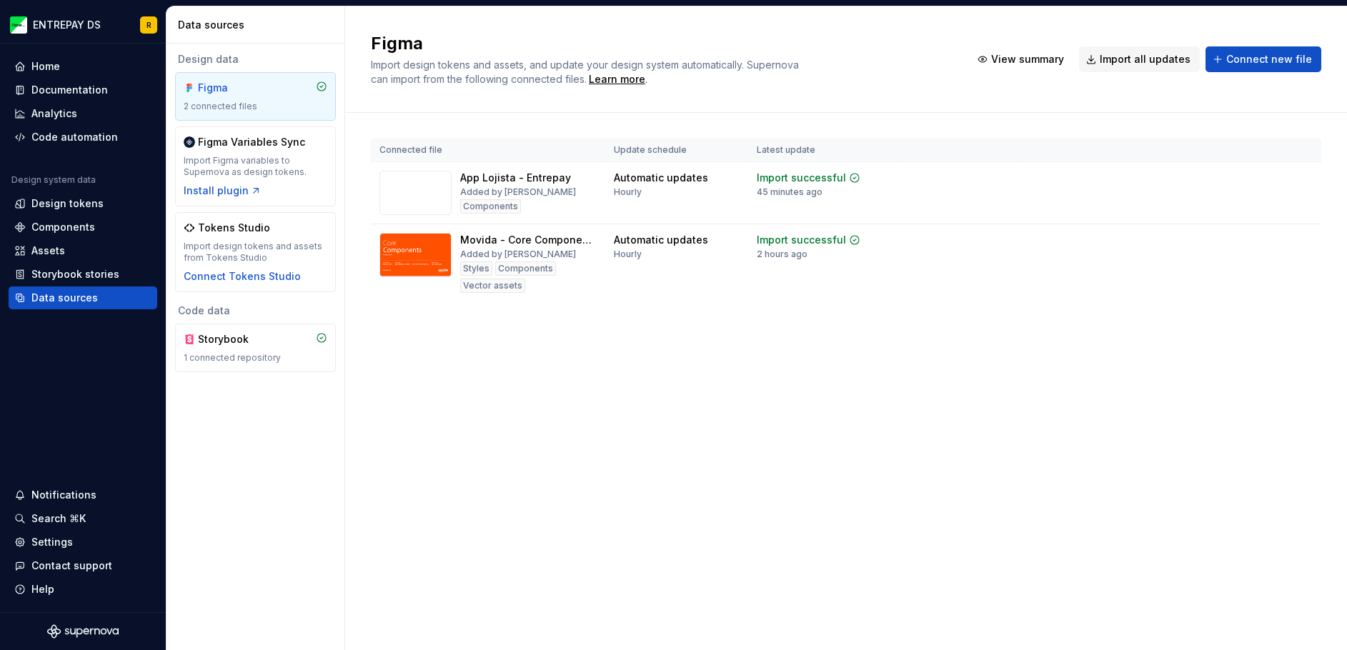
click at [1145, 369] on div "Figma Import design tokens and assets, and update your design system automatica…" at bounding box center [846, 328] width 1002 height 644
click at [102, 113] on div "Analytics" at bounding box center [82, 113] width 137 height 14
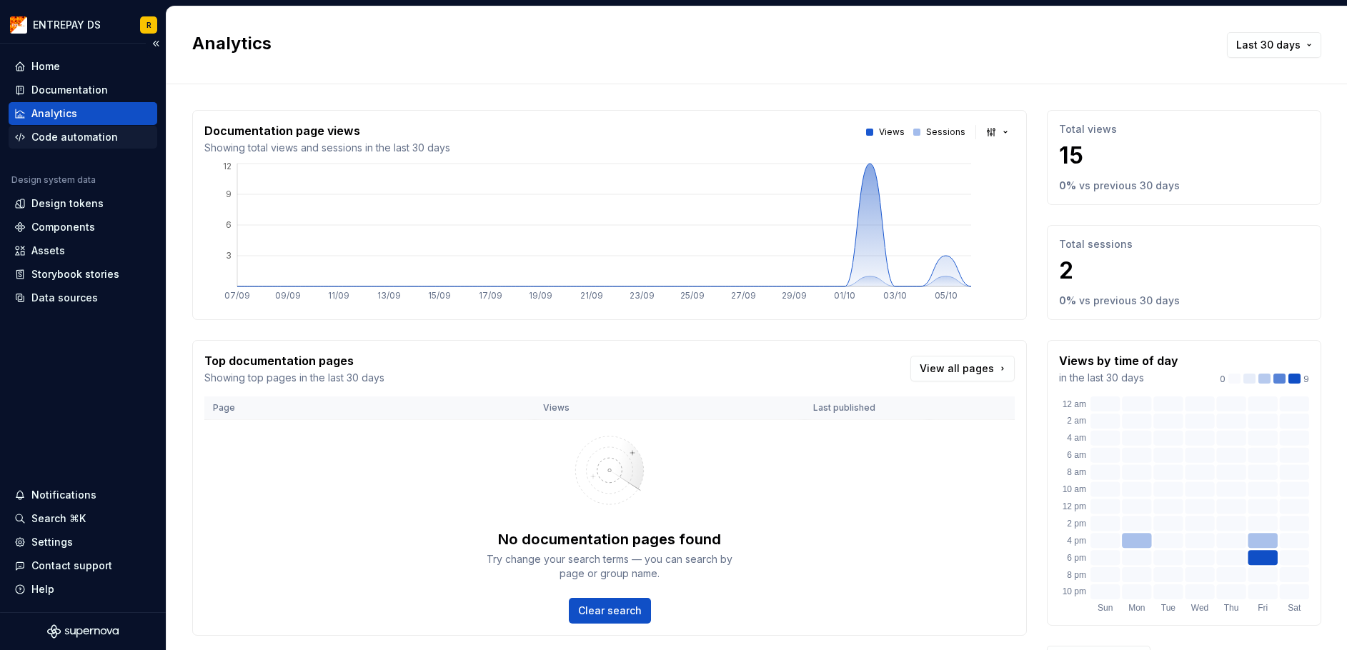
click at [99, 134] on div "Code automation" at bounding box center [74, 137] width 86 height 14
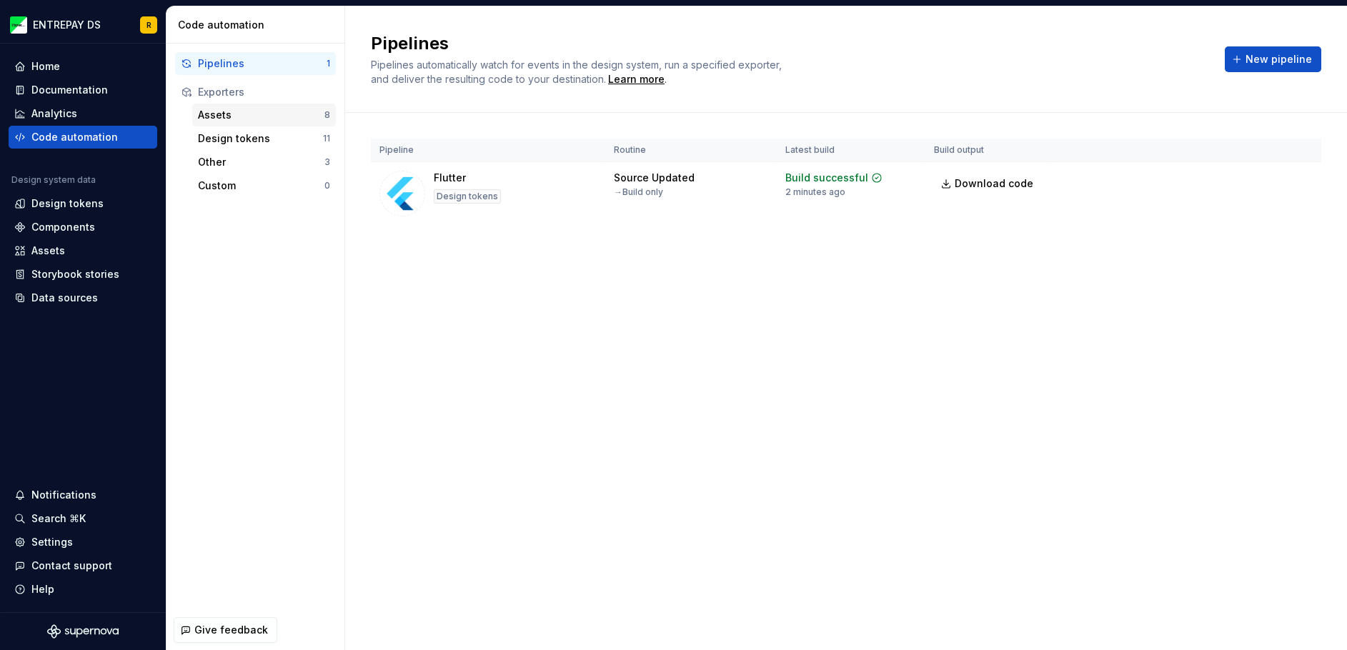
click at [282, 116] on div "Assets" at bounding box center [261, 115] width 126 height 14
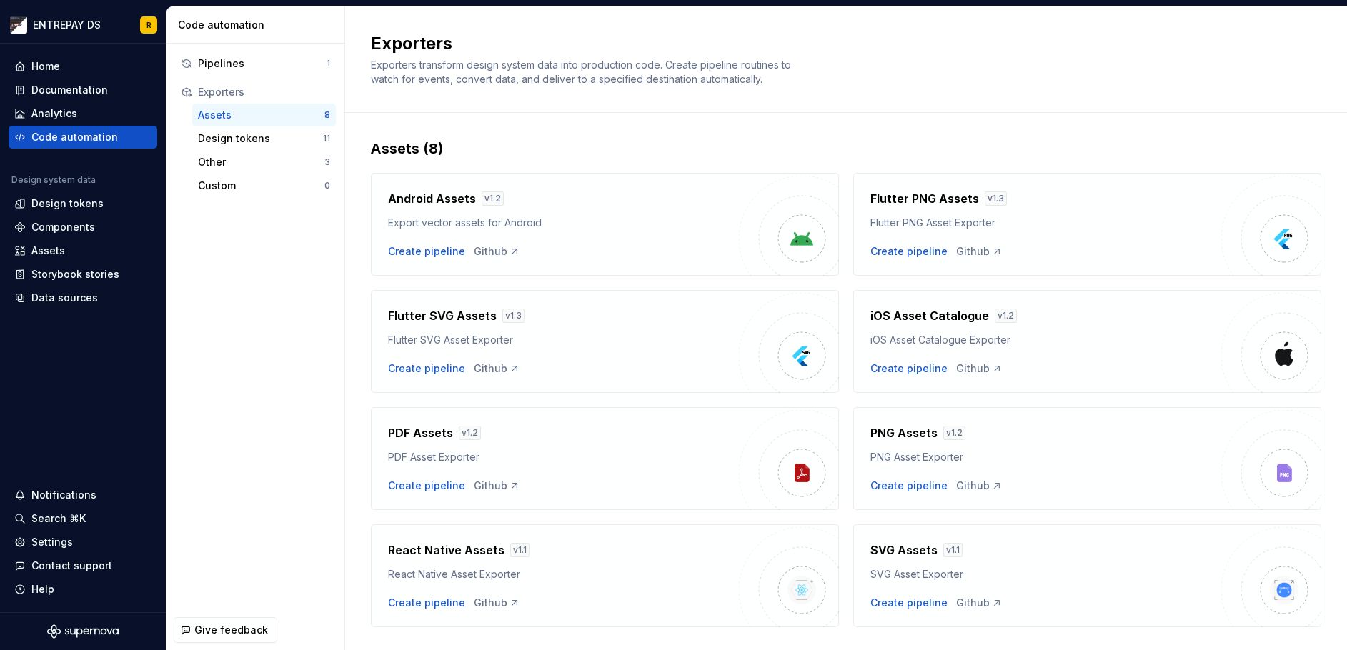
click at [1011, 267] on div "Flutter PNG Assets v 1.3 Flutter PNG Asset Exporter Create pipeline Github" at bounding box center [1087, 224] width 468 height 103
click at [91, 62] on div "Home" at bounding box center [82, 66] width 137 height 14
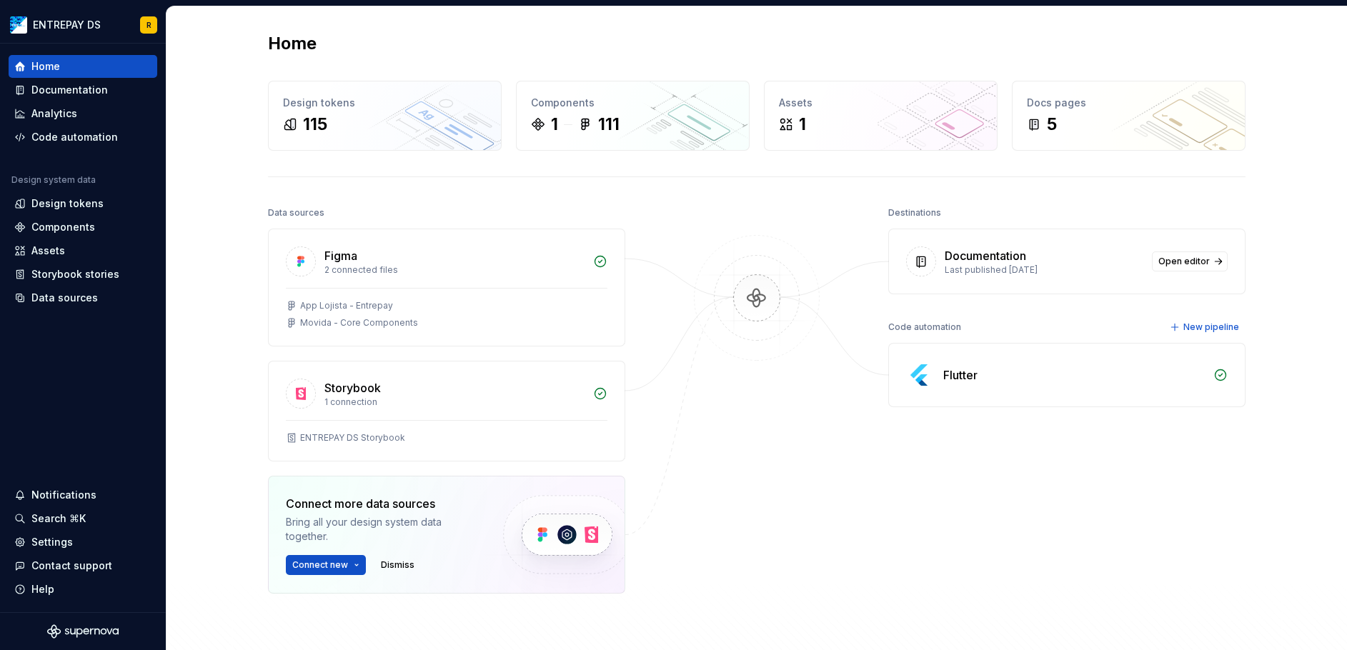
click at [750, 297] on img at bounding box center [757, 312] width 139 height 155
click at [1007, 542] on div "Destinations Documentation Last published [DATE] Open editor Code automation Ne…" at bounding box center [1066, 434] width 357 height 462
